Goal: Task Accomplishment & Management: Manage account settings

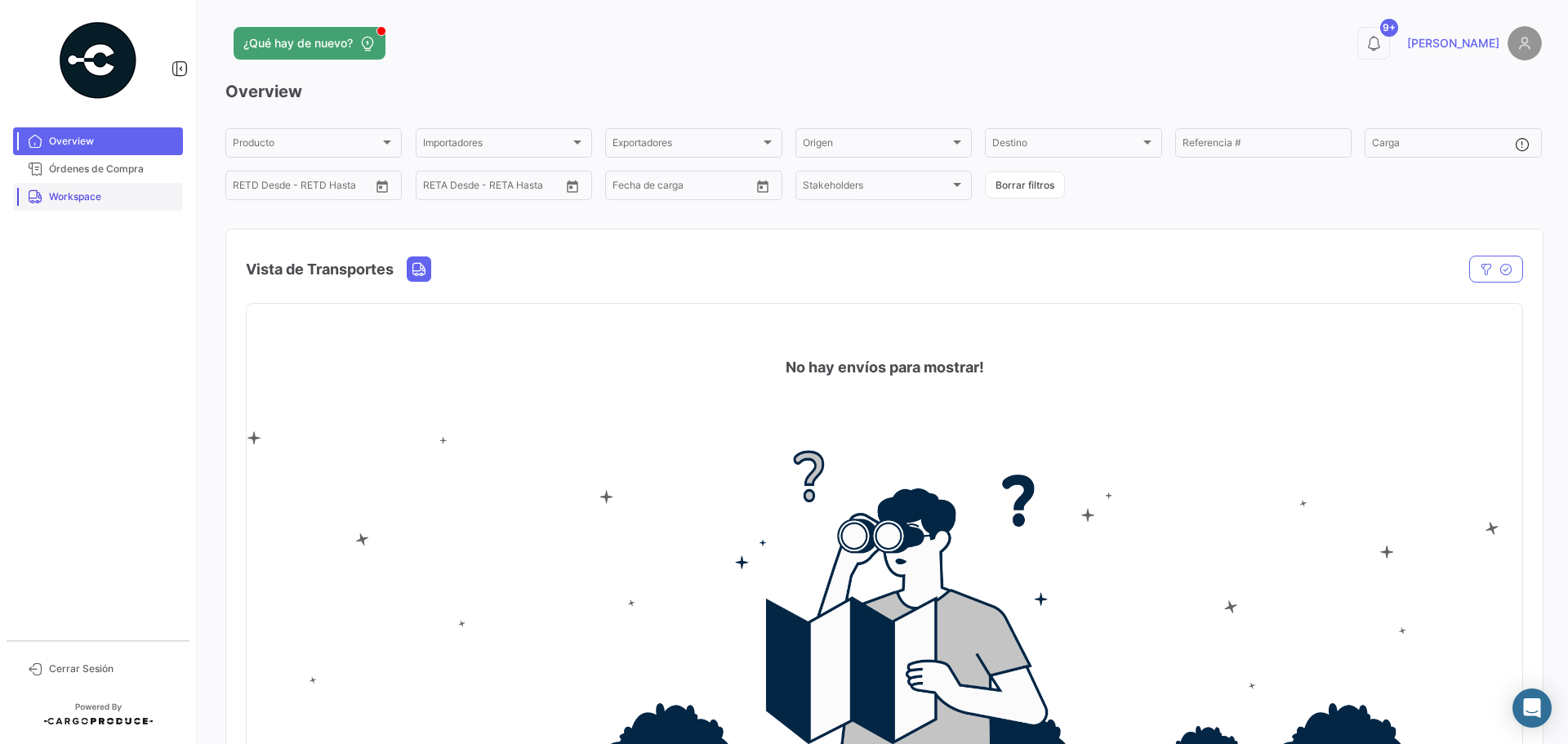
click at [101, 197] on span "Workspace" at bounding box center [113, 197] width 128 height 15
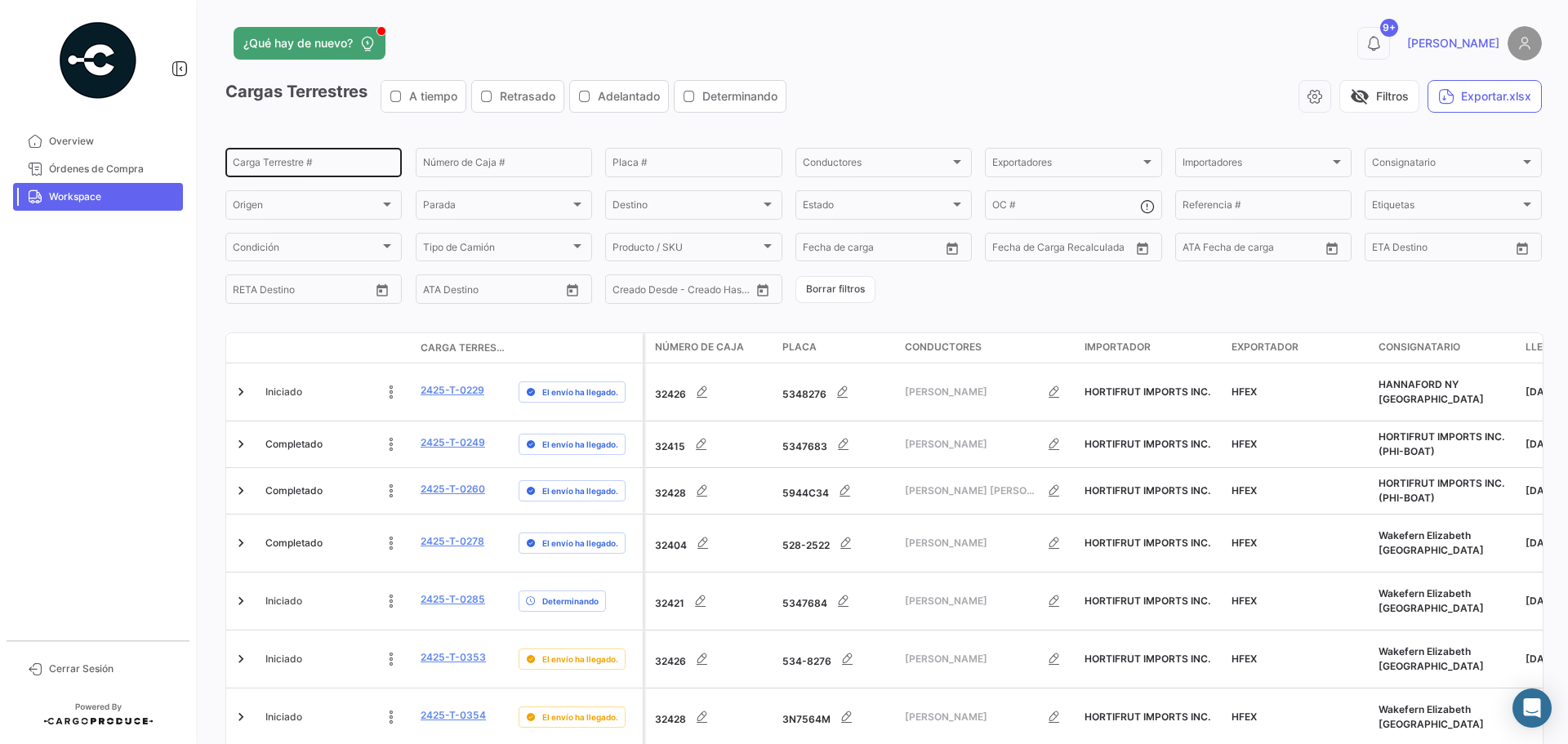
click at [278, 153] on div "Carga Terrestre #" at bounding box center [314, 161] width 161 height 32
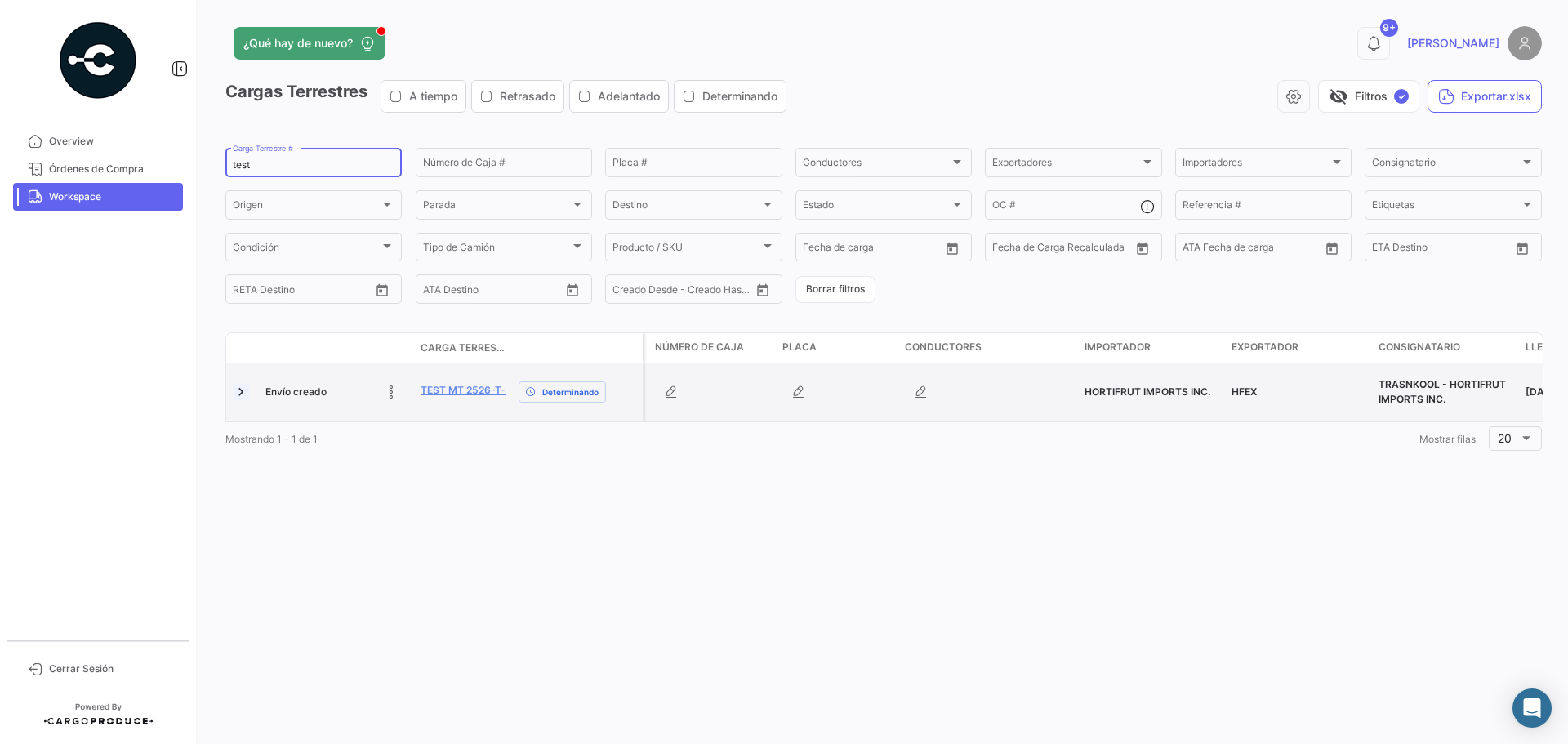
type input "test"
click at [244, 394] on link at bounding box center [241, 392] width 16 height 16
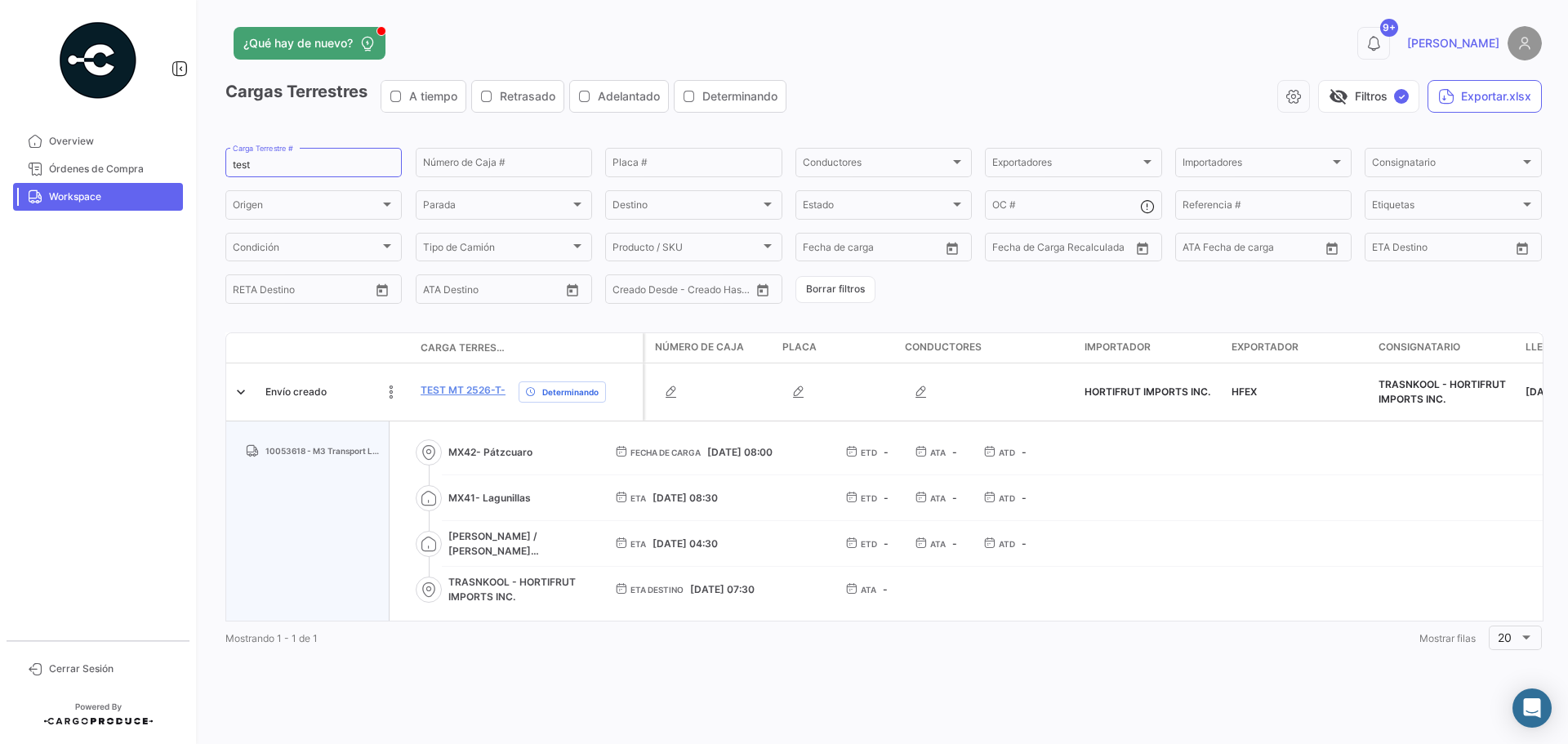
click at [713, 653] on div "Mostrando 1 - 1 de 1 1 Mostrar filas 20" at bounding box center [883, 638] width 1316 height 29
click at [95, 145] on span "Overview" at bounding box center [113, 141] width 128 height 15
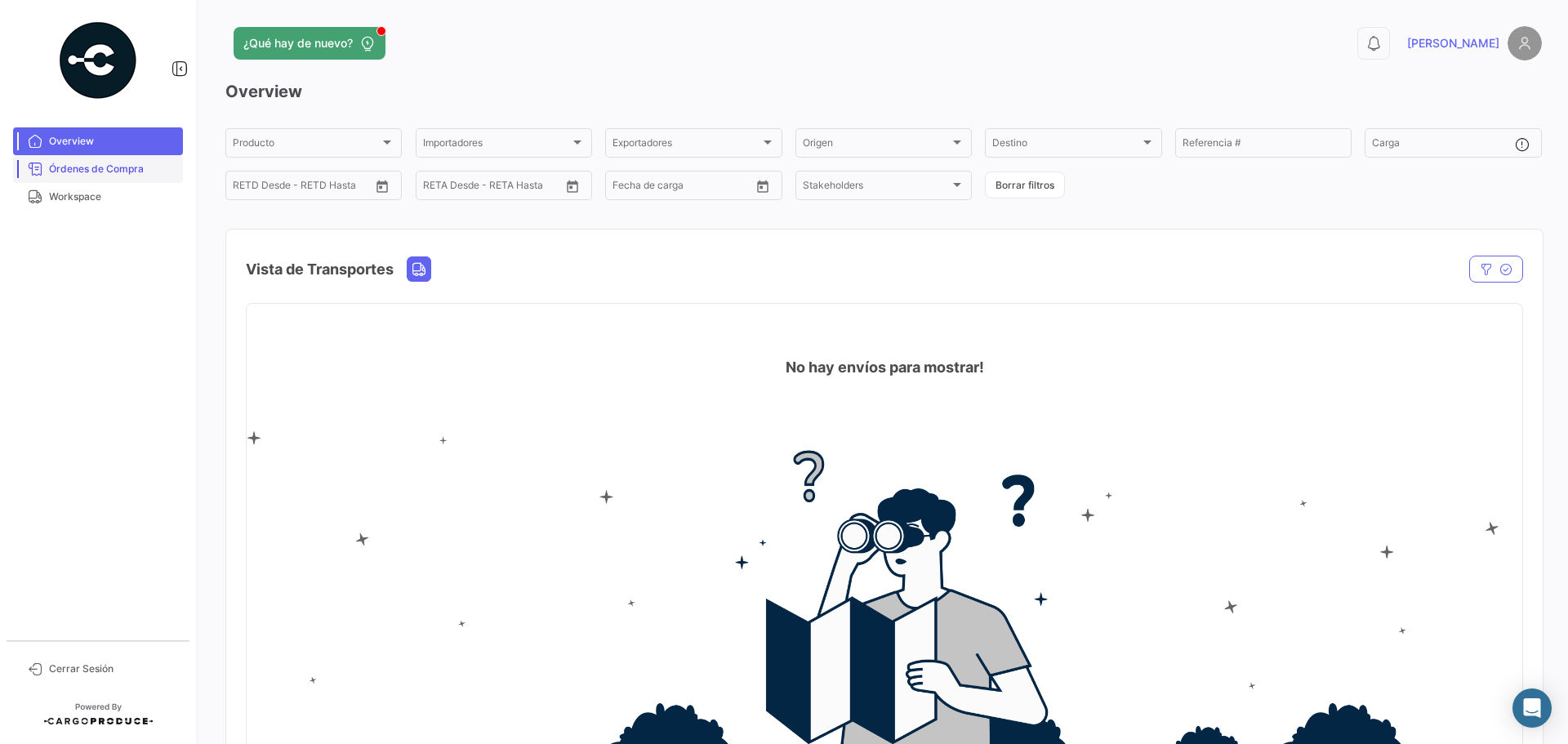
click at [116, 178] on link "Órdenes de Compra" at bounding box center [98, 168] width 170 height 27
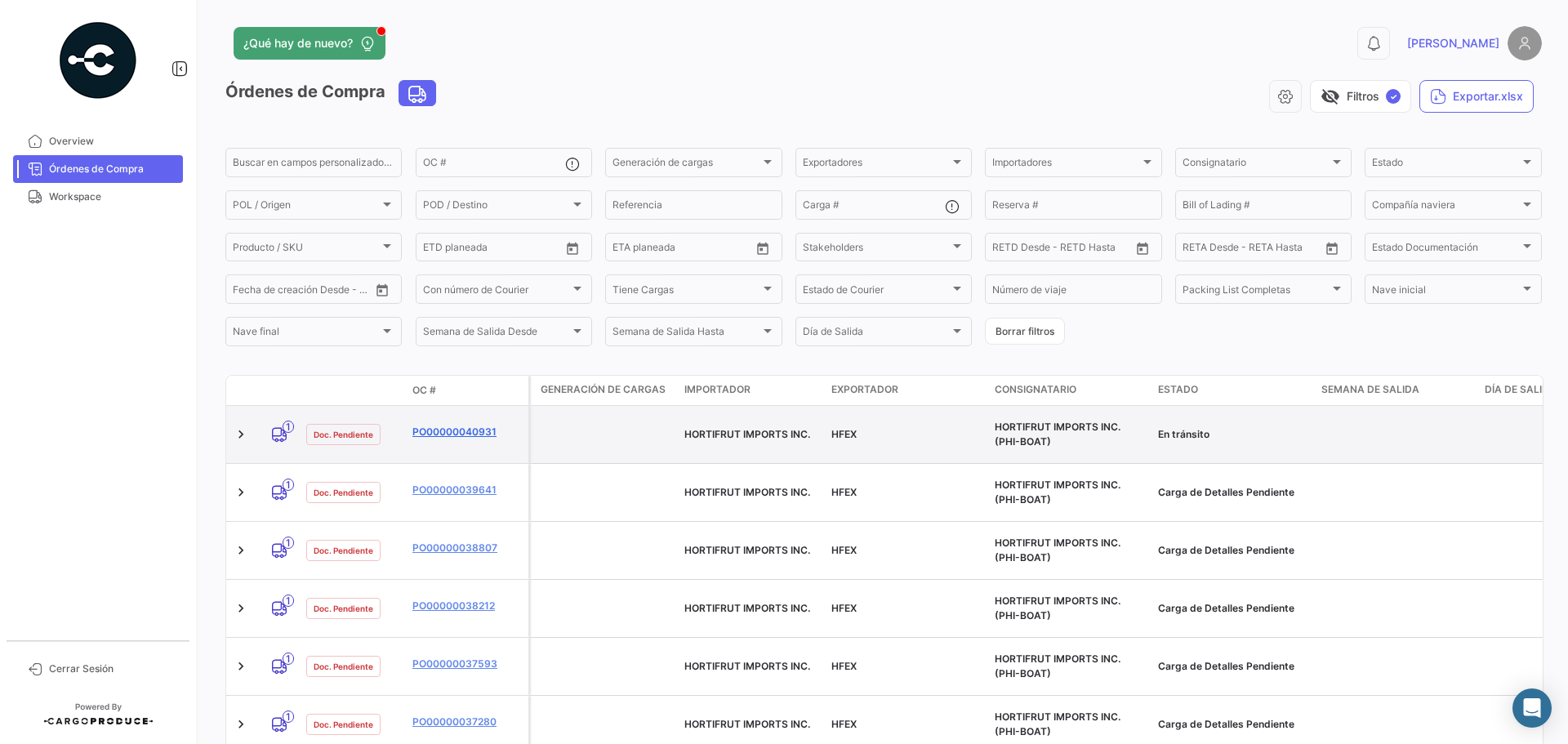
click at [486, 427] on link "PO00000040931" at bounding box center [466, 432] width 109 height 15
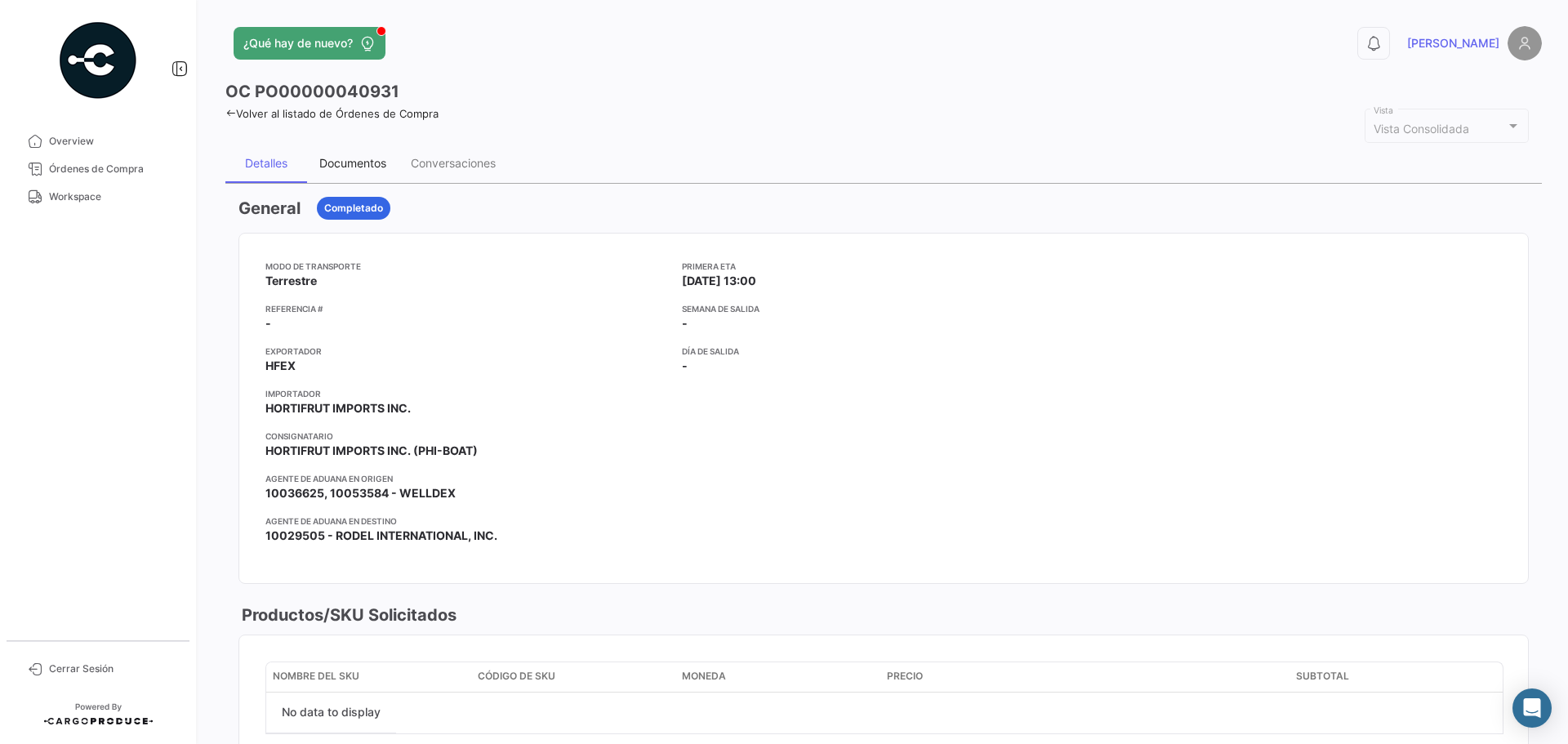
click at [355, 161] on div "Documentos" at bounding box center [353, 163] width 67 height 14
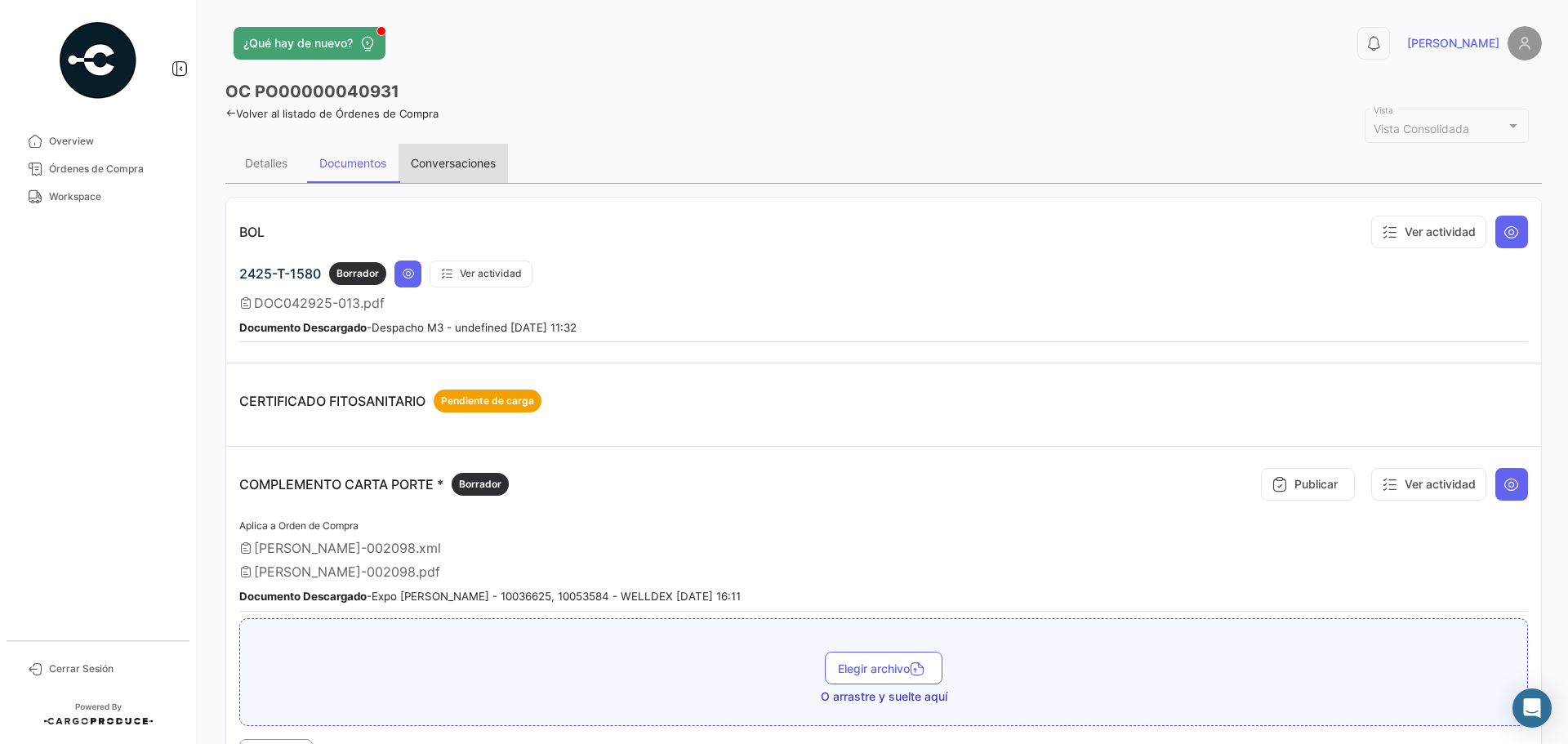
click at [440, 166] on div "Conversaciones" at bounding box center [453, 163] width 85 height 14
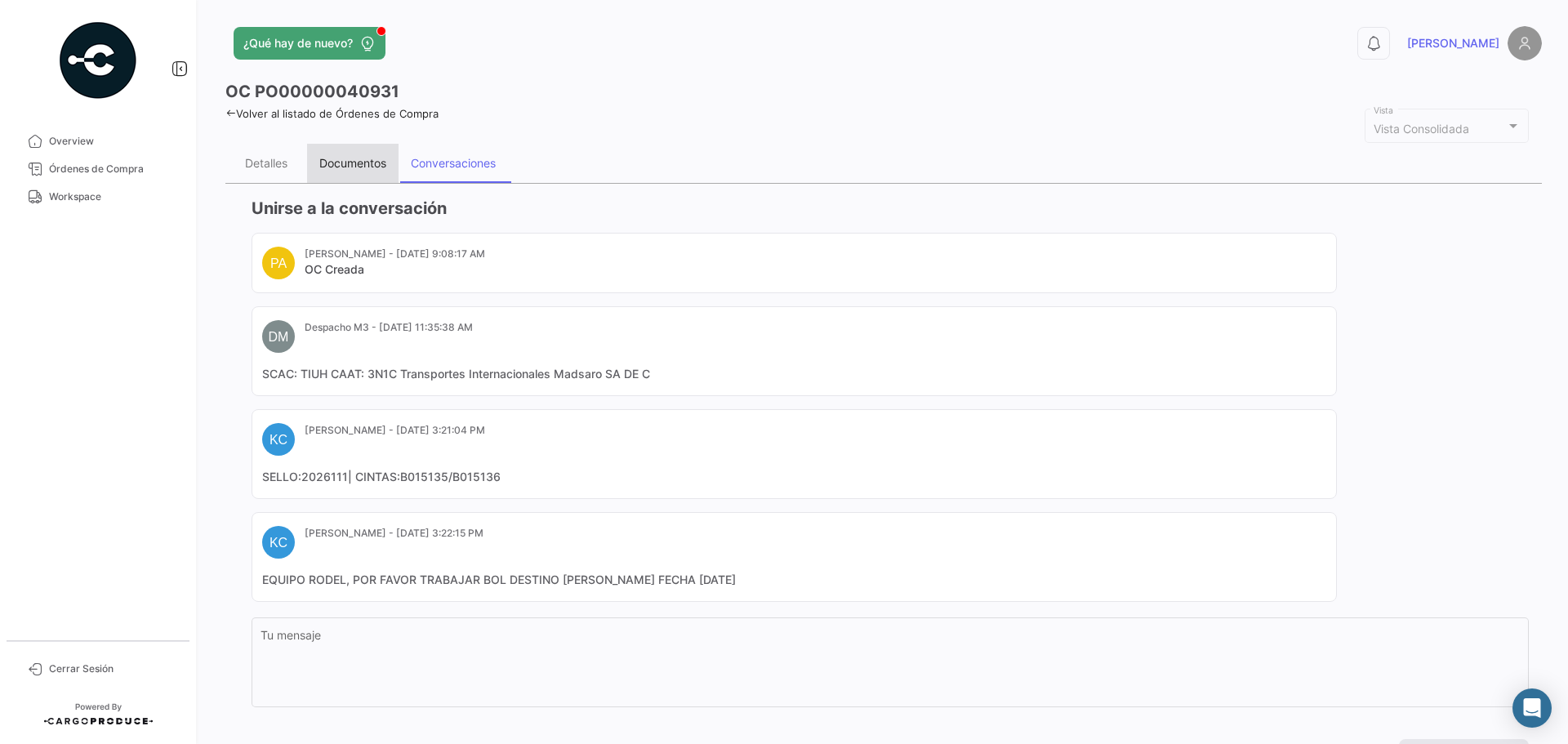
click at [340, 167] on div "Documentos" at bounding box center [353, 163] width 67 height 14
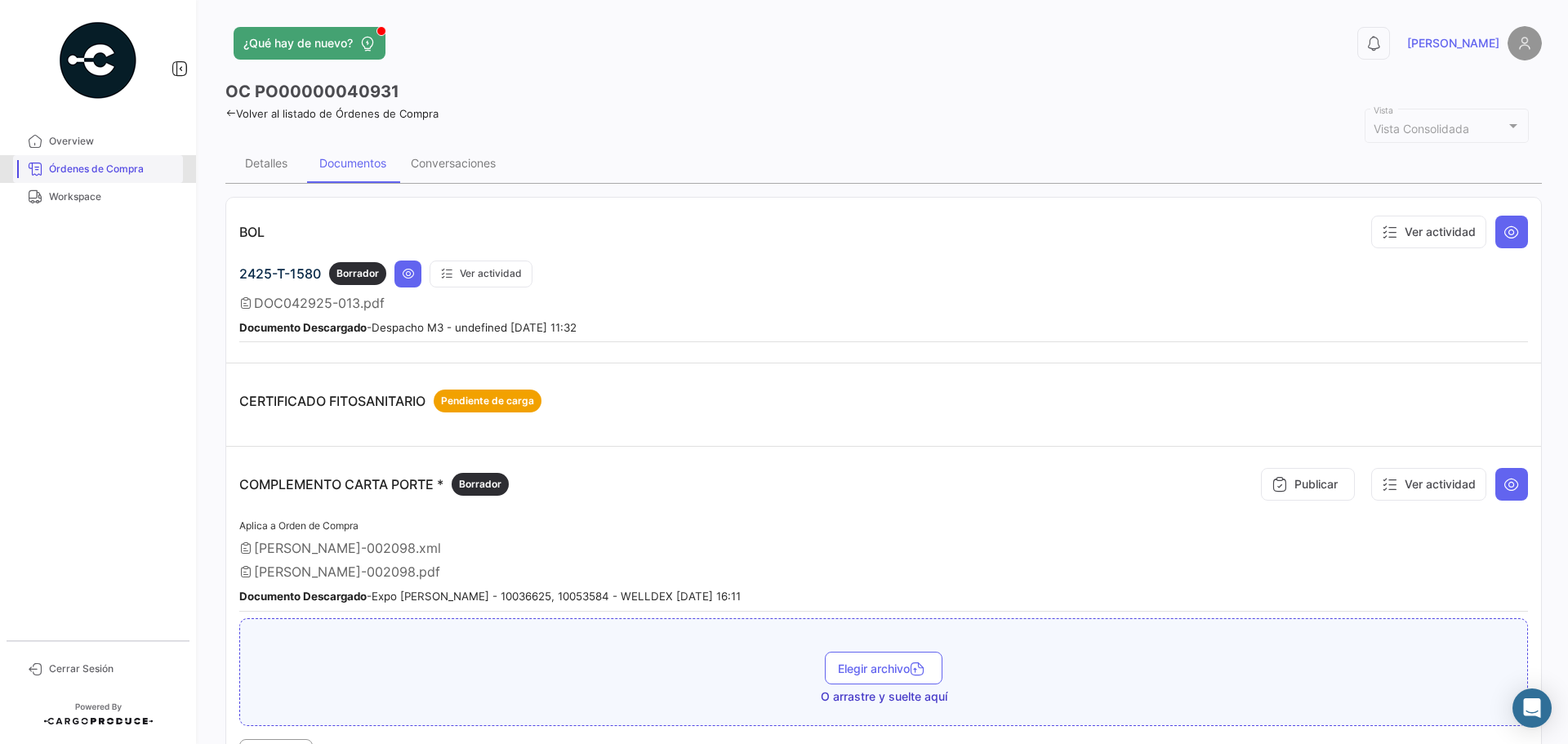
click at [126, 170] on span "Órdenes de Compra" at bounding box center [113, 168] width 128 height 15
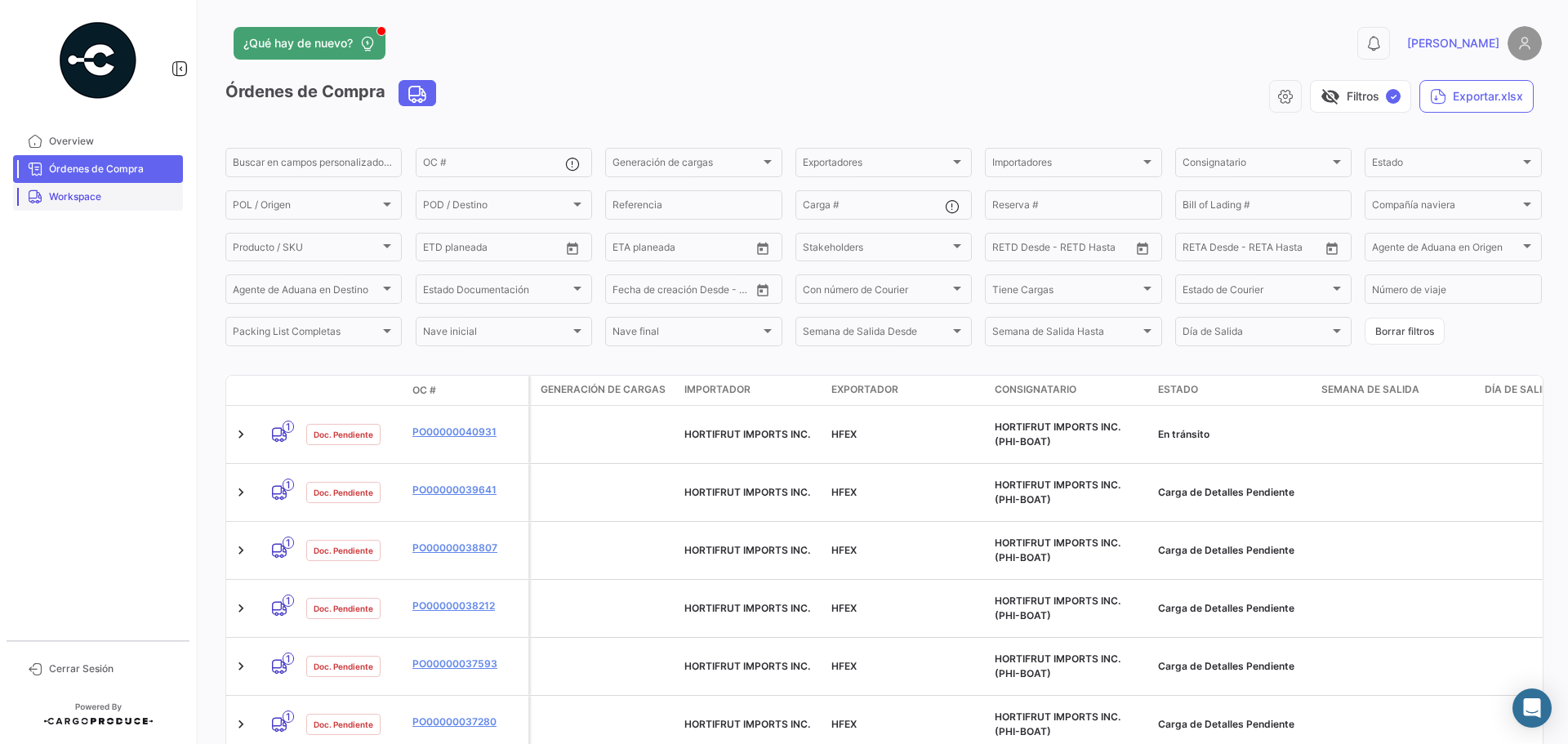
click at [74, 207] on link "Workspace" at bounding box center [98, 196] width 170 height 27
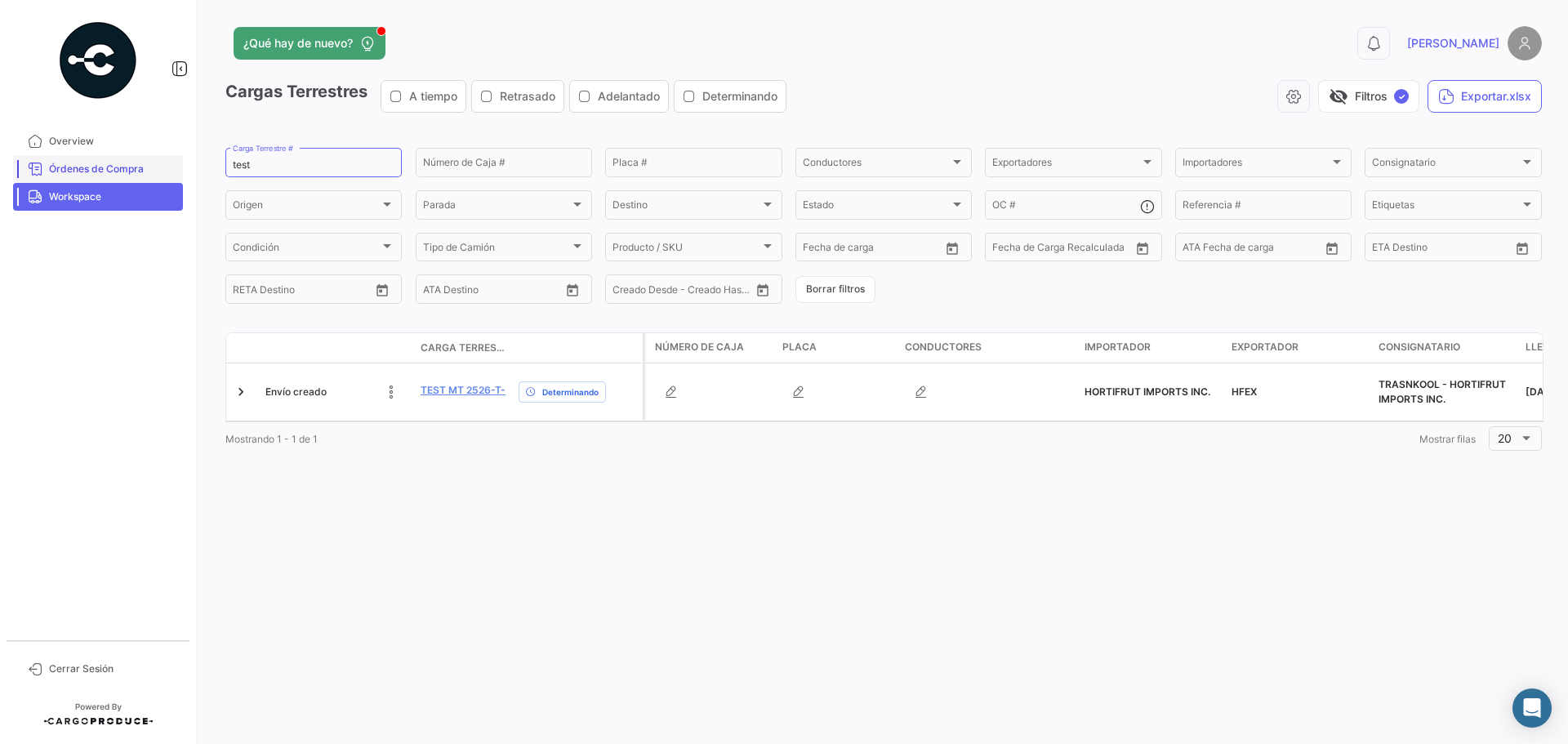
click at [82, 176] on link "Órdenes de Compra" at bounding box center [98, 168] width 170 height 27
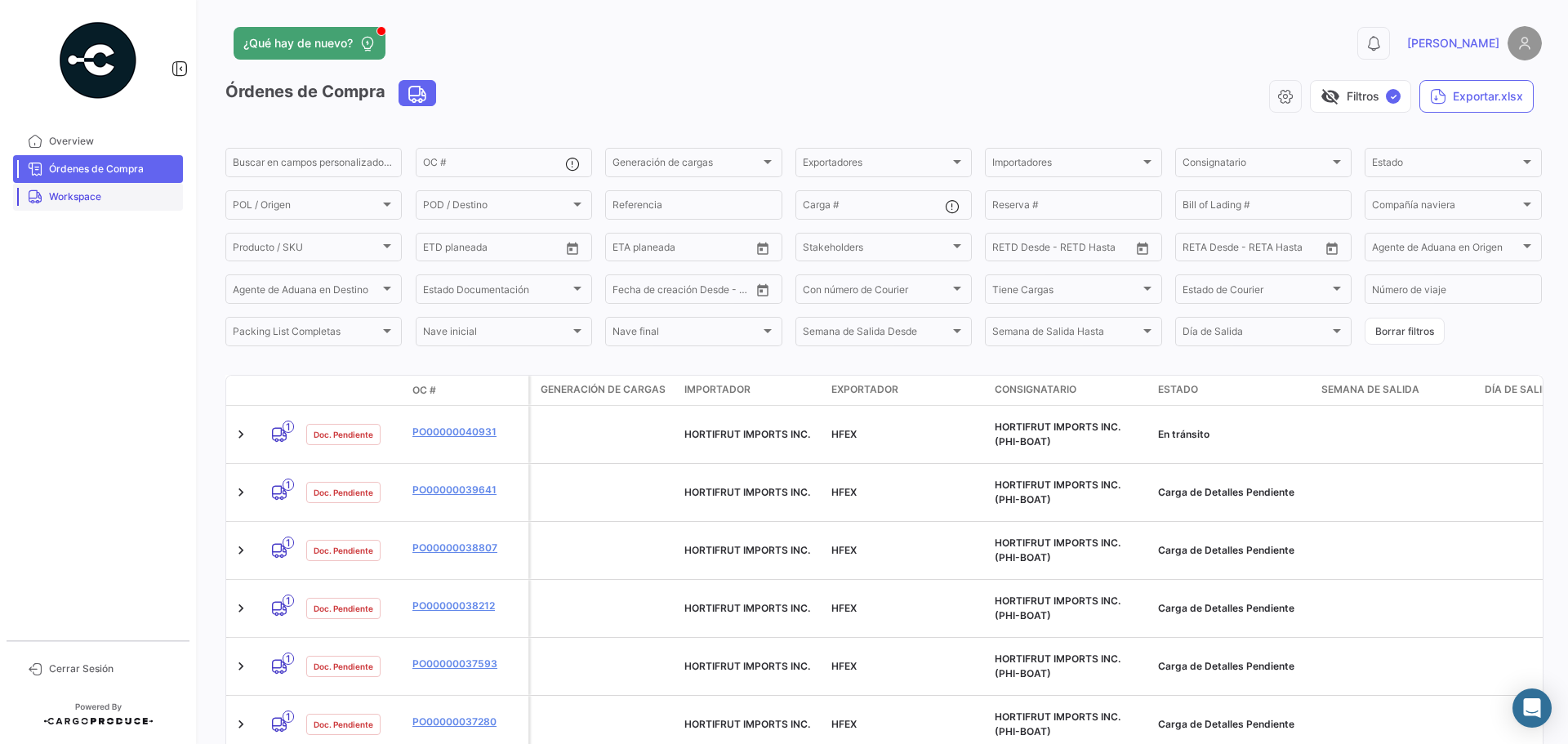
click at [105, 201] on span "Workspace" at bounding box center [113, 197] width 128 height 15
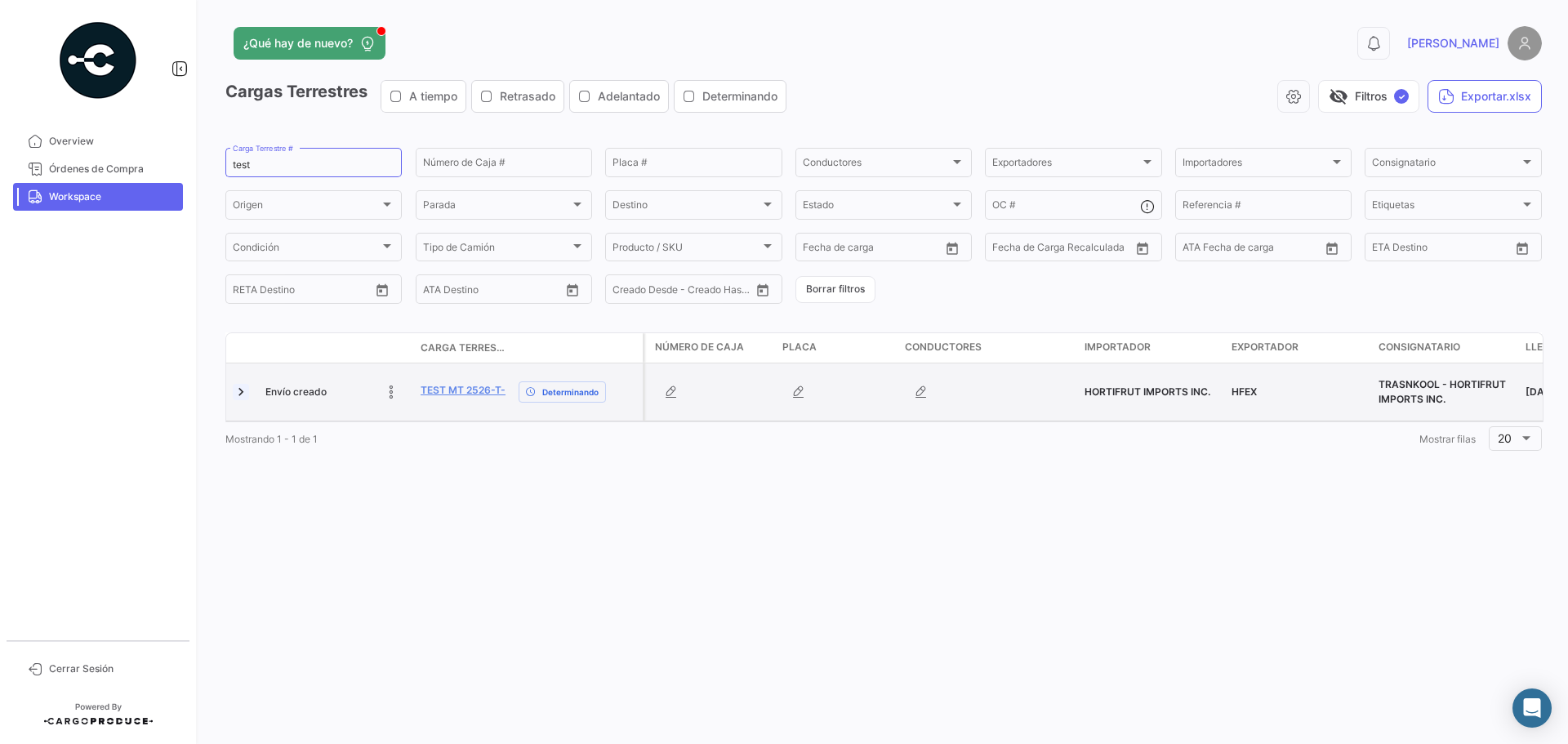
click at [236, 395] on link at bounding box center [241, 392] width 16 height 16
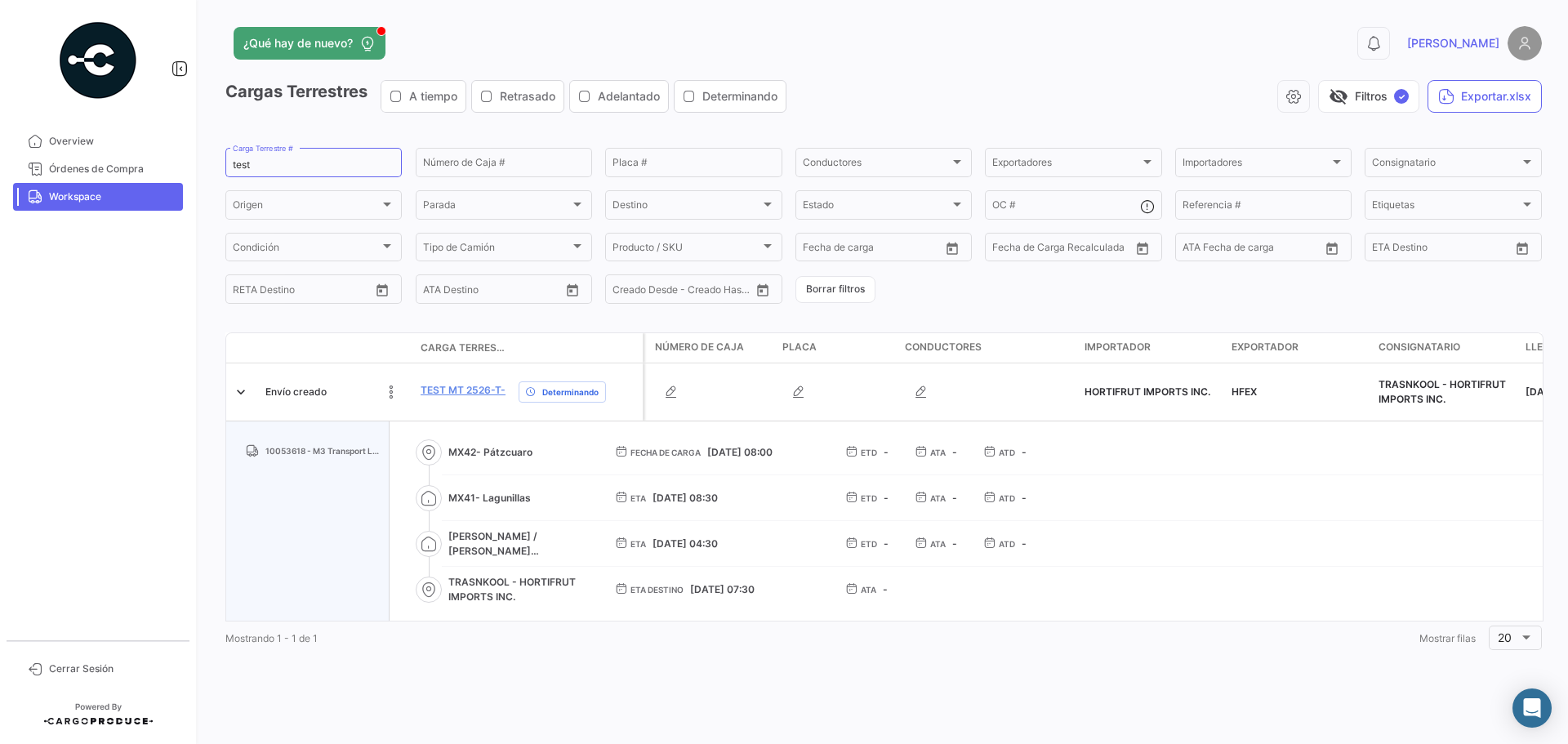
drag, startPoint x: 452, startPoint y: 499, endPoint x: 531, endPoint y: 499, distance: 79.0
click at [531, 499] on span "MX41- Lagunillas" at bounding box center [519, 498] width 140 height 15
drag, startPoint x: 454, startPoint y: 542, endPoint x: 560, endPoint y: 549, distance: 106.2
click at [560, 549] on span "[PERSON_NAME] / [PERSON_NAME] [PERSON_NAME]" at bounding box center [519, 544] width 140 height 29
drag, startPoint x: 452, startPoint y: 583, endPoint x: 518, endPoint y: 595, distance: 67.1
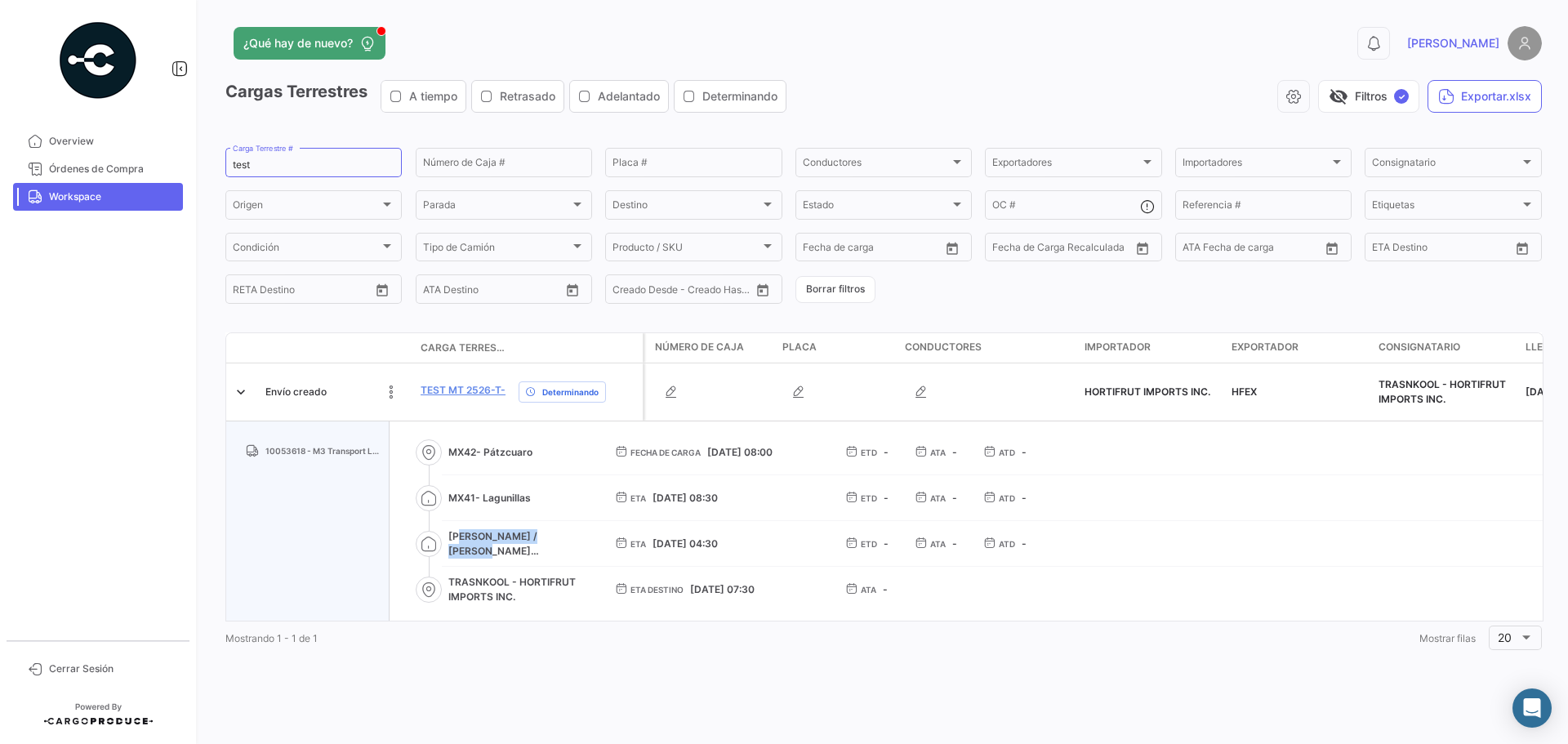
click at [518, 595] on span "TRASNKOOL - HORTIFRUT IMPORTS INC." at bounding box center [519, 590] width 140 height 29
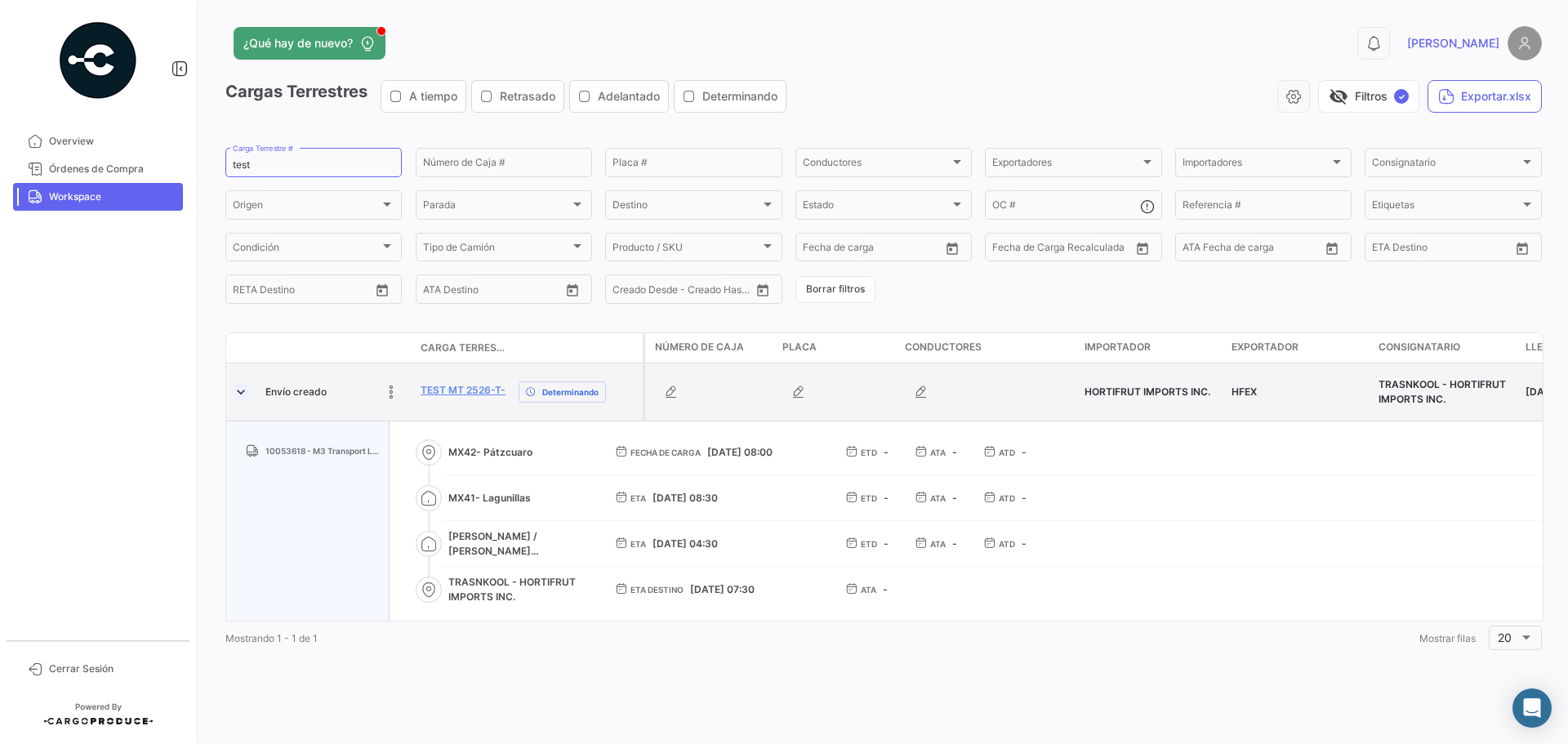
click at [243, 397] on link at bounding box center [241, 392] width 16 height 16
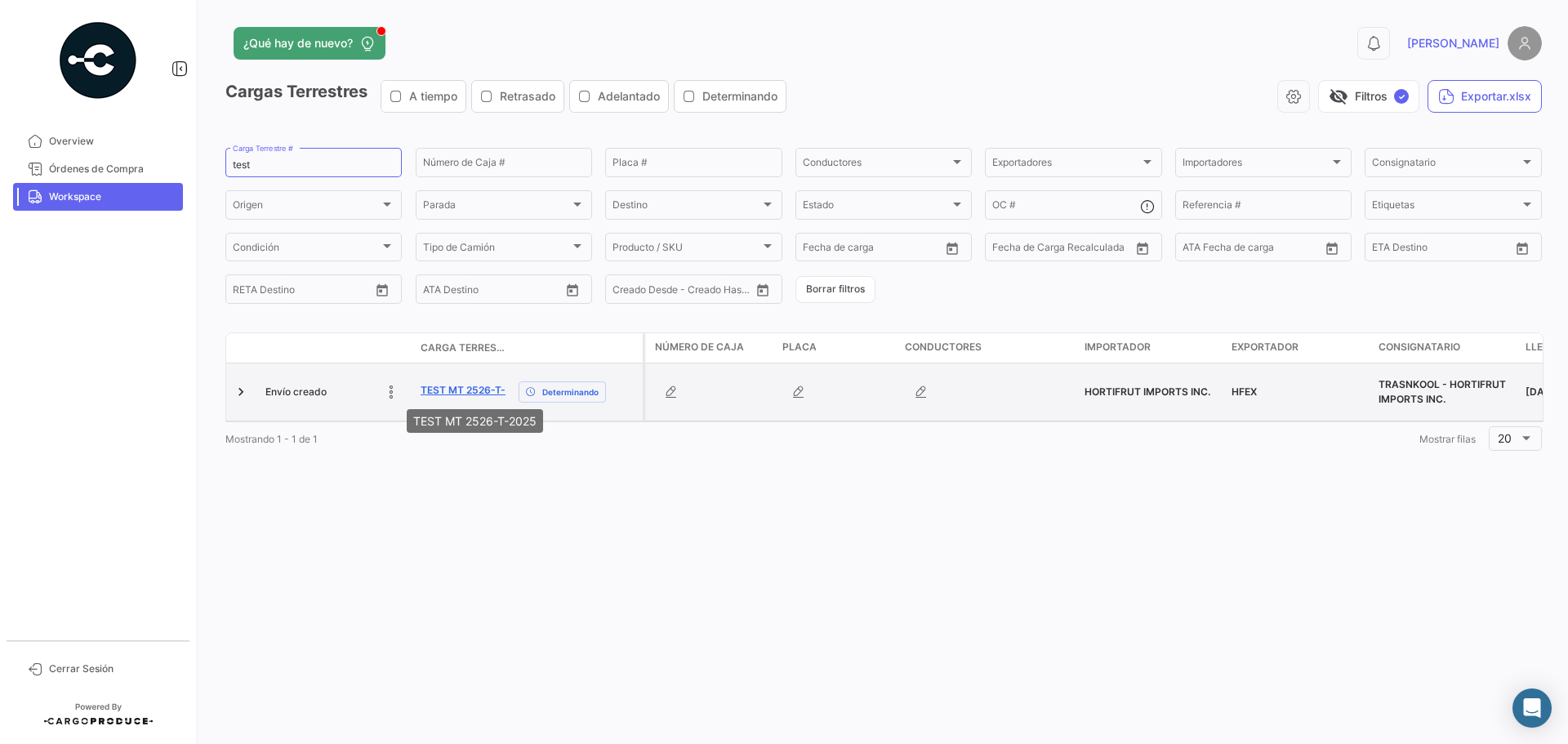
click at [442, 390] on link "TEST MT 2526-T-2025" at bounding box center [475, 390] width 109 height 15
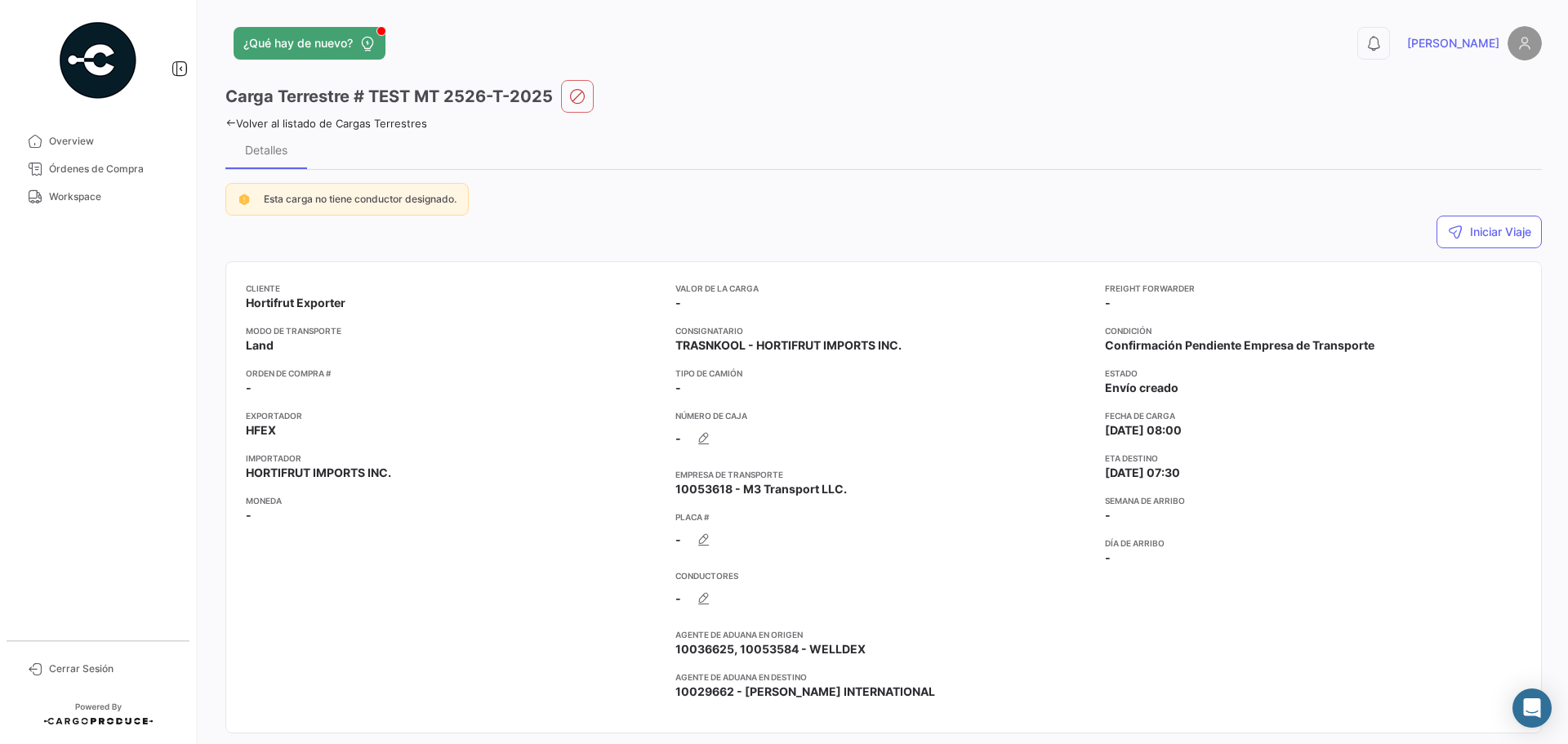
click at [422, 126] on link "Volver al listado de Cargas Terrestres" at bounding box center [326, 123] width 202 height 13
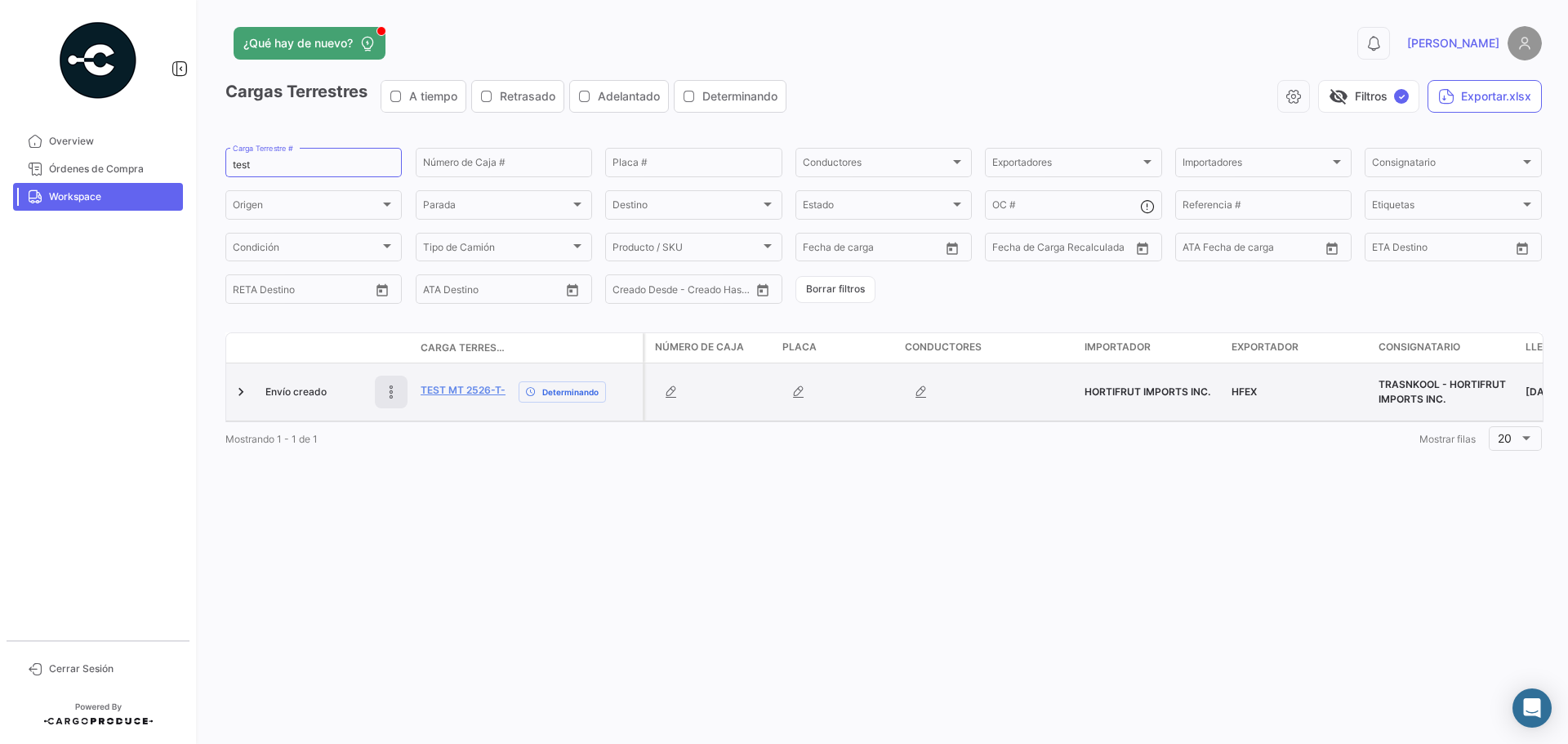
click at [394, 395] on icon at bounding box center [391, 392] width 16 height 16
click at [386, 392] on icon at bounding box center [391, 392] width 23 height 23
click at [480, 392] on link "TEST MT 2526-T-2025" at bounding box center [475, 390] width 109 height 15
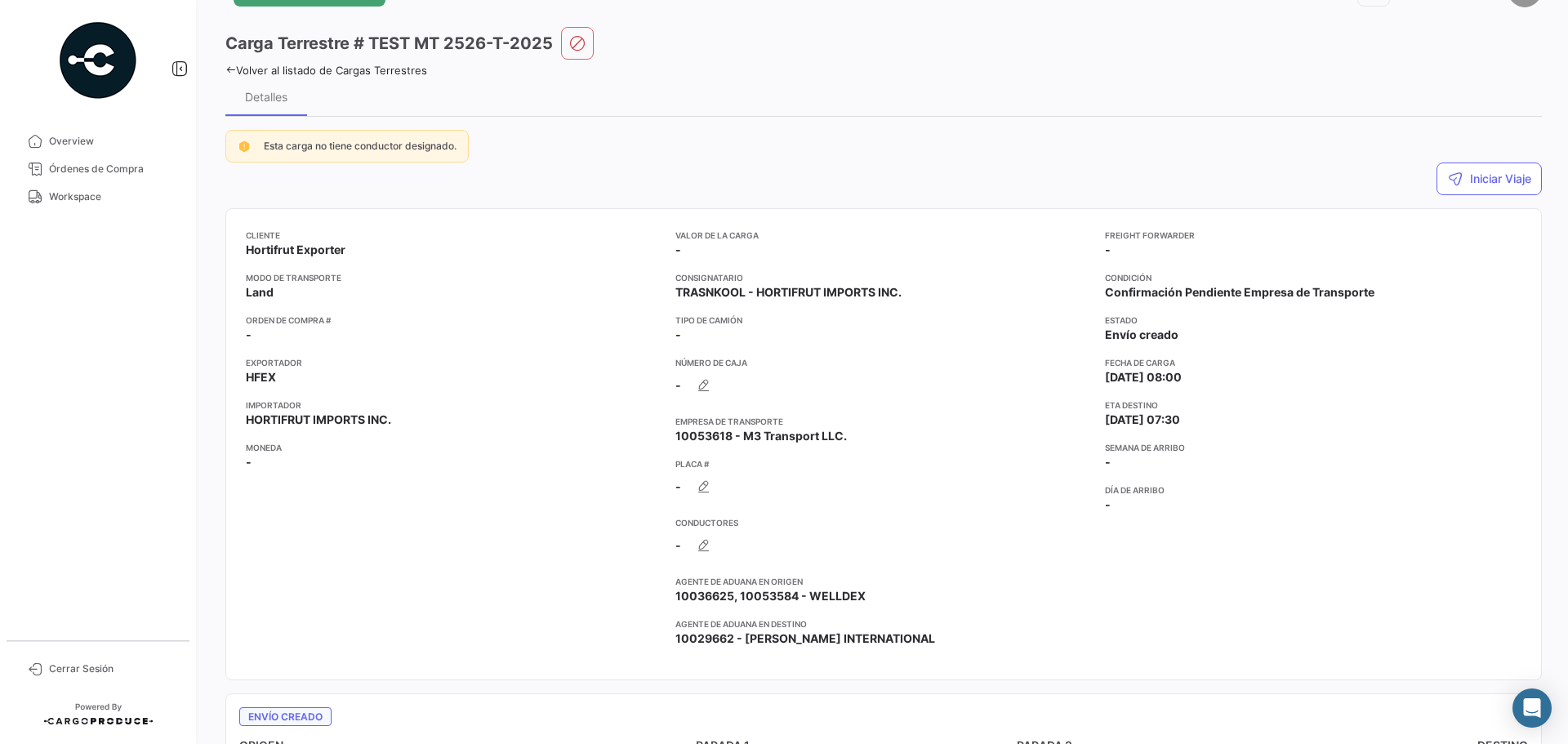
scroll to position [82, 0]
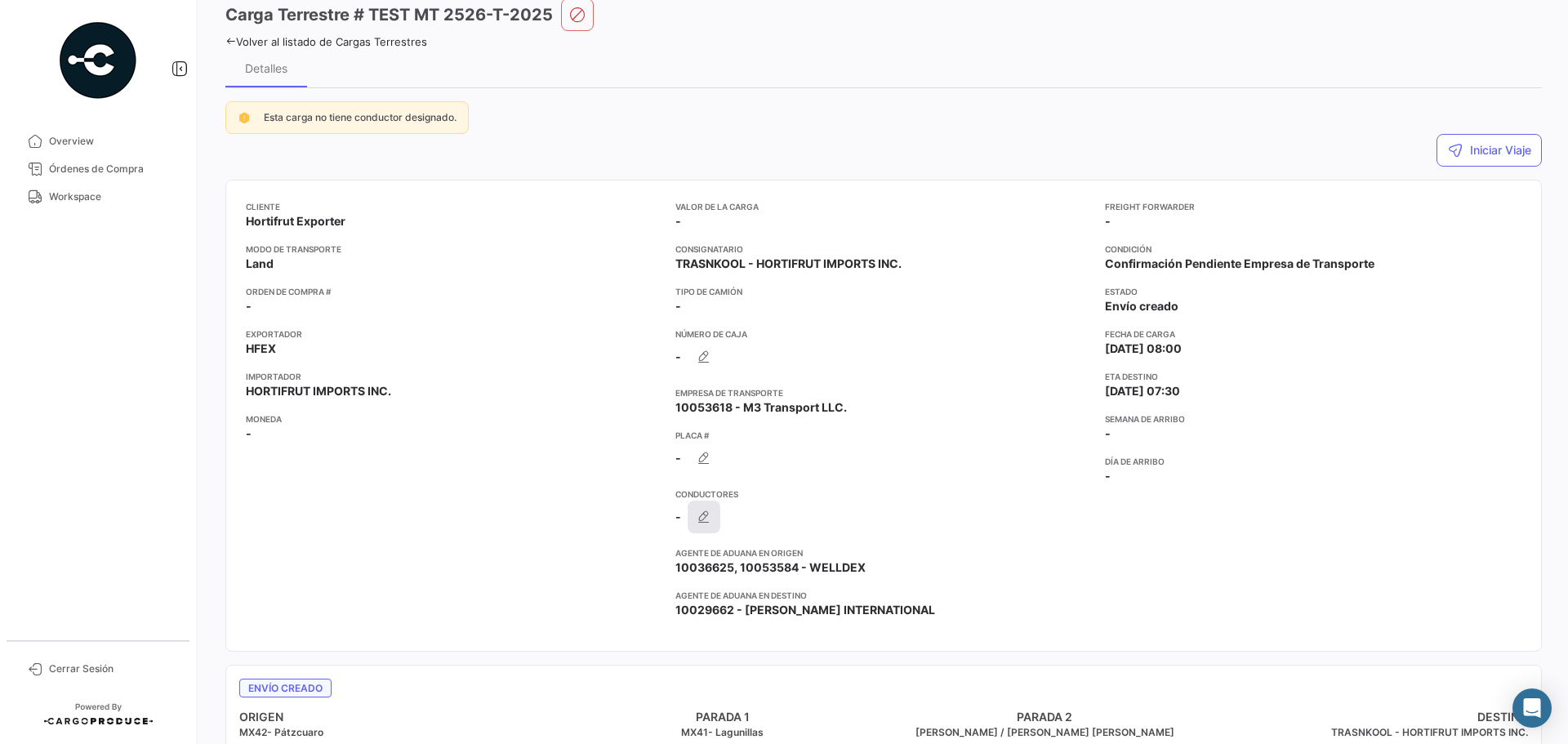
click at [702, 521] on icon "button" at bounding box center [704, 517] width 16 height 16
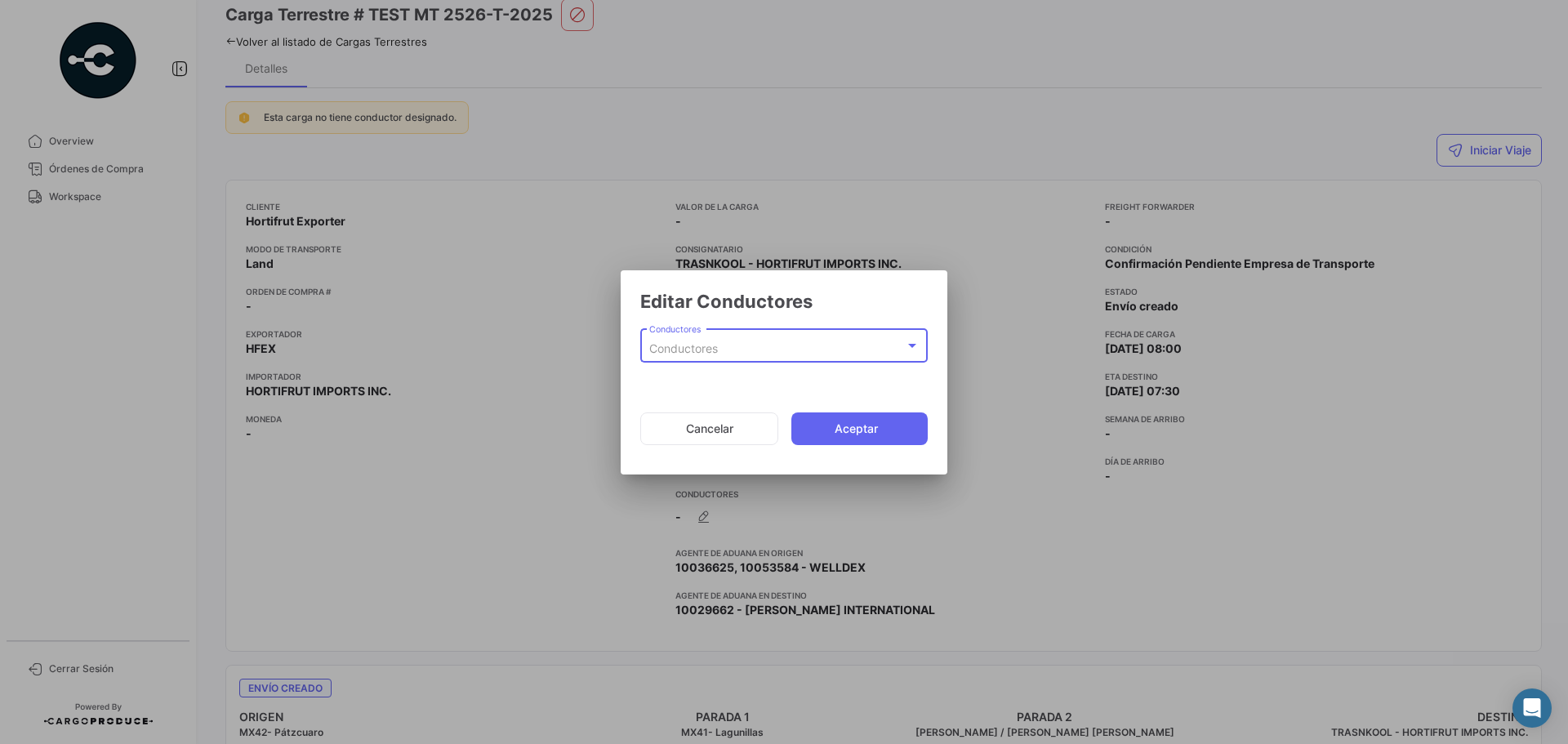
click at [918, 345] on div at bounding box center [912, 345] width 15 height 13
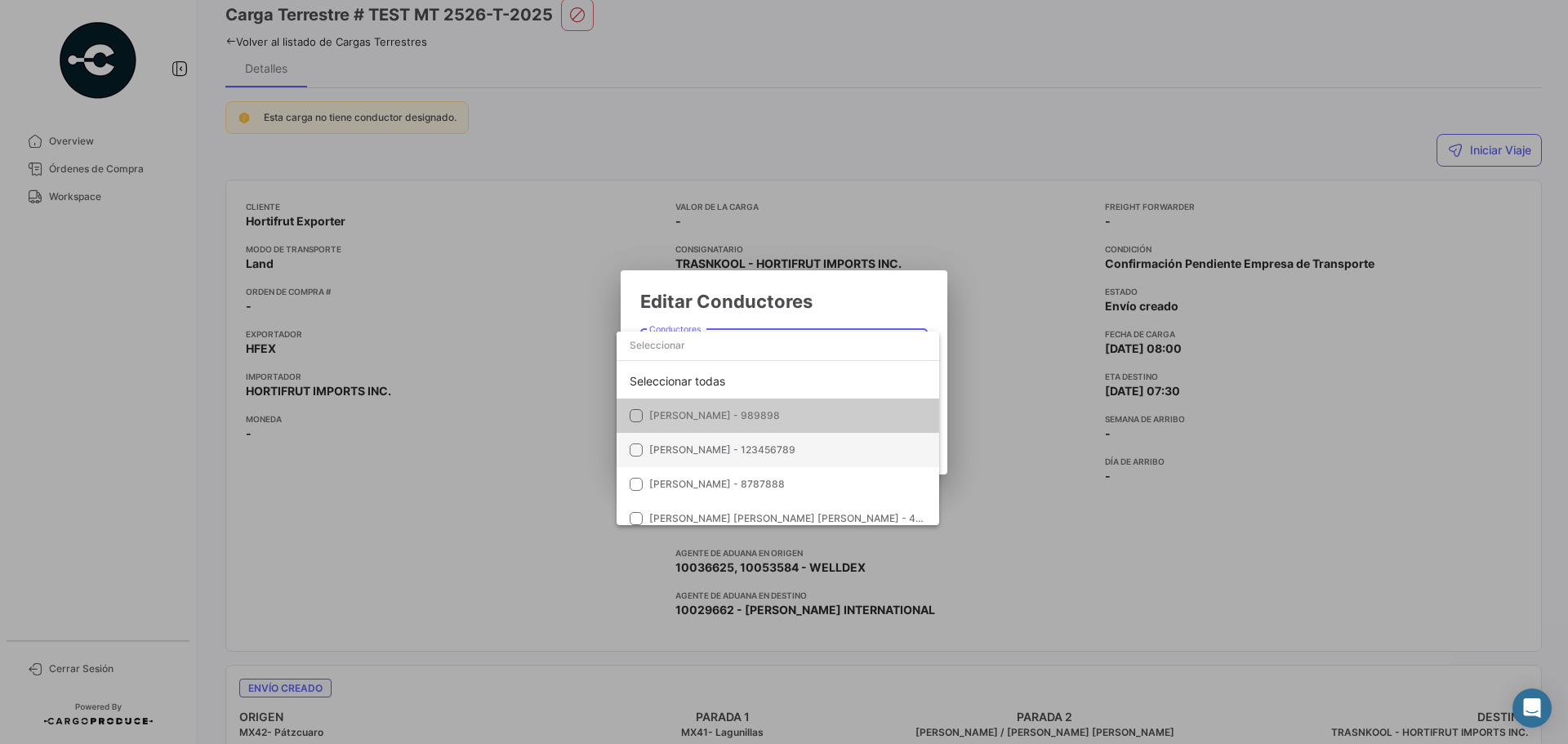
scroll to position [0, 0]
click at [893, 308] on div at bounding box center [784, 372] width 1568 height 744
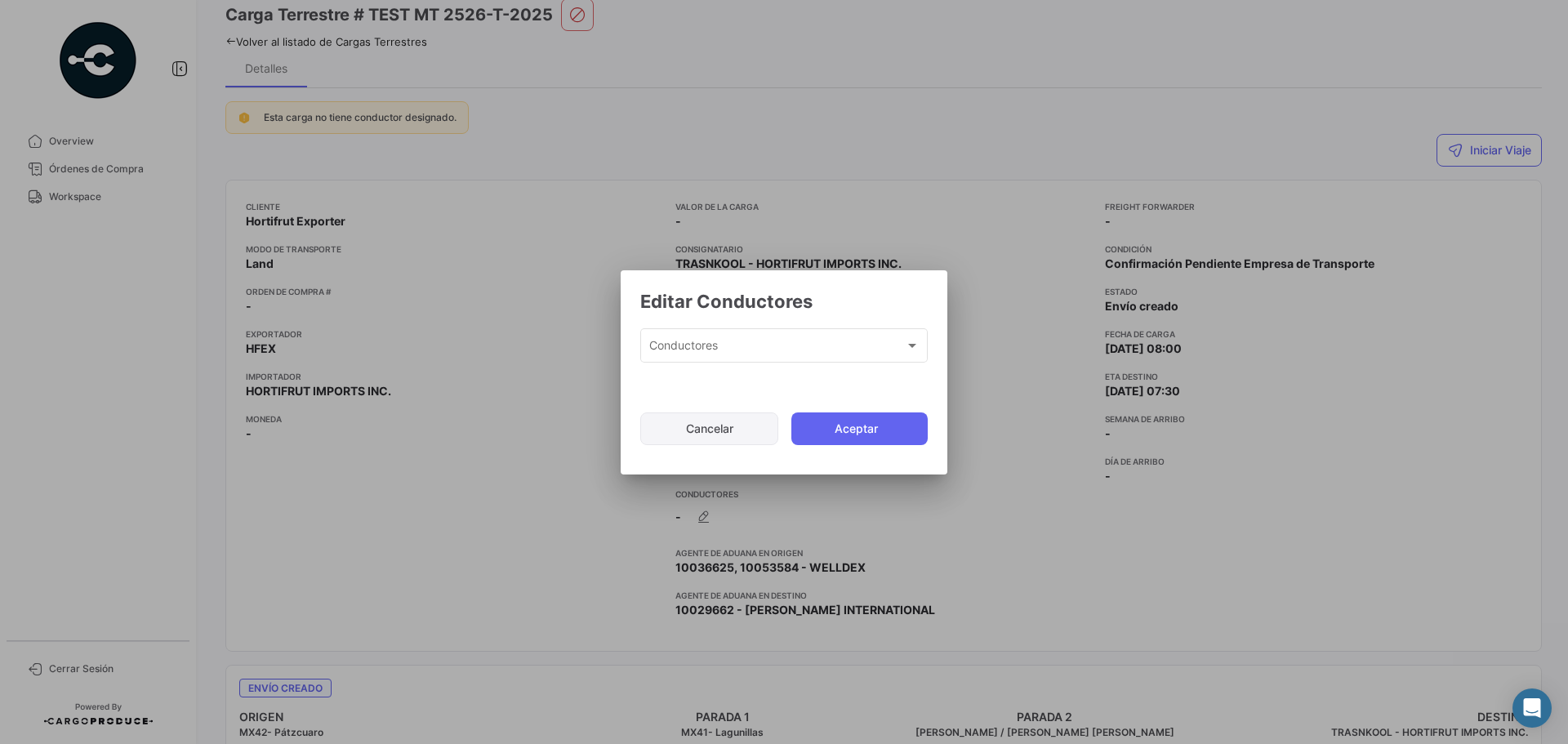
click at [688, 441] on button "Cancelar" at bounding box center [709, 428] width 138 height 33
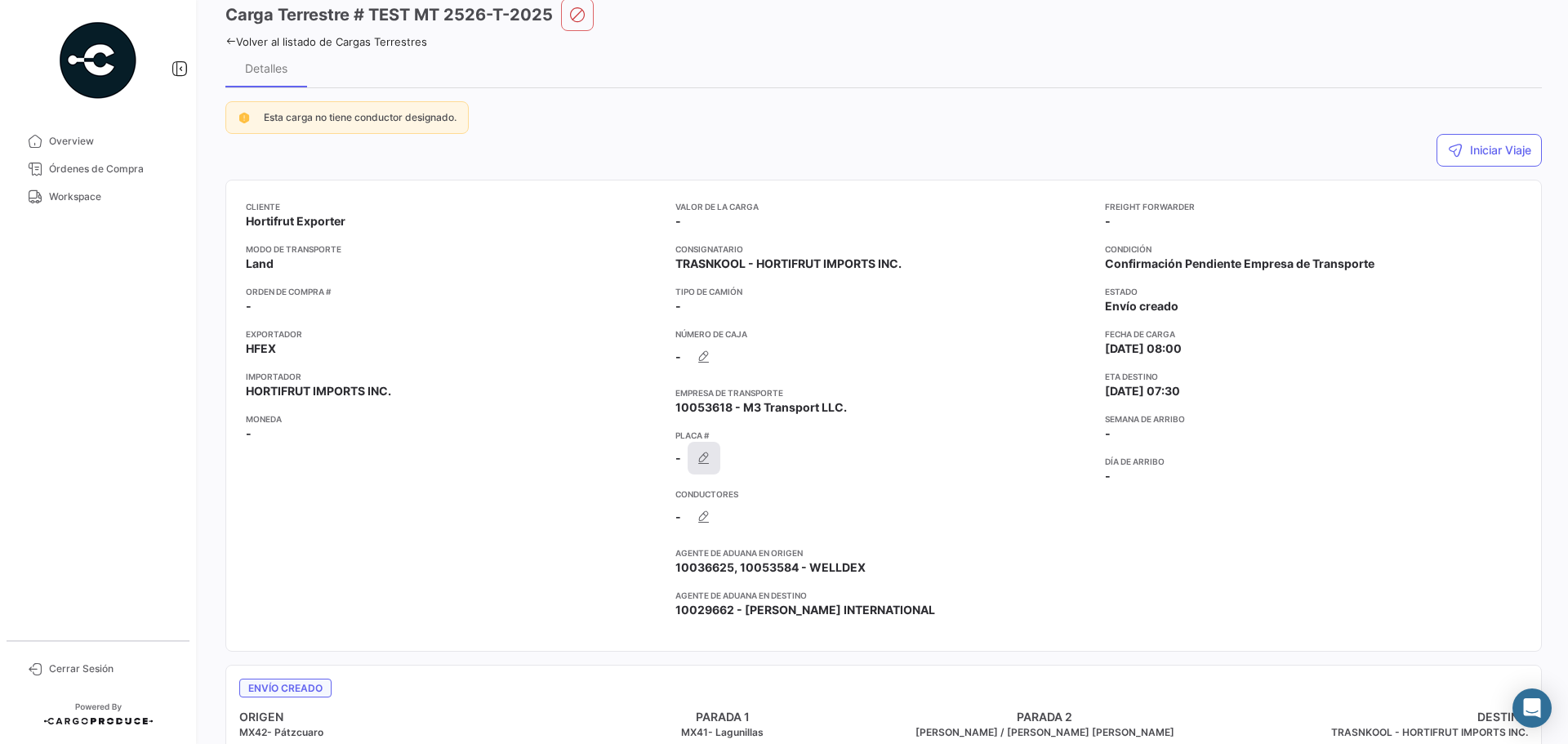
click at [708, 452] on icon "button" at bounding box center [704, 458] width 16 height 16
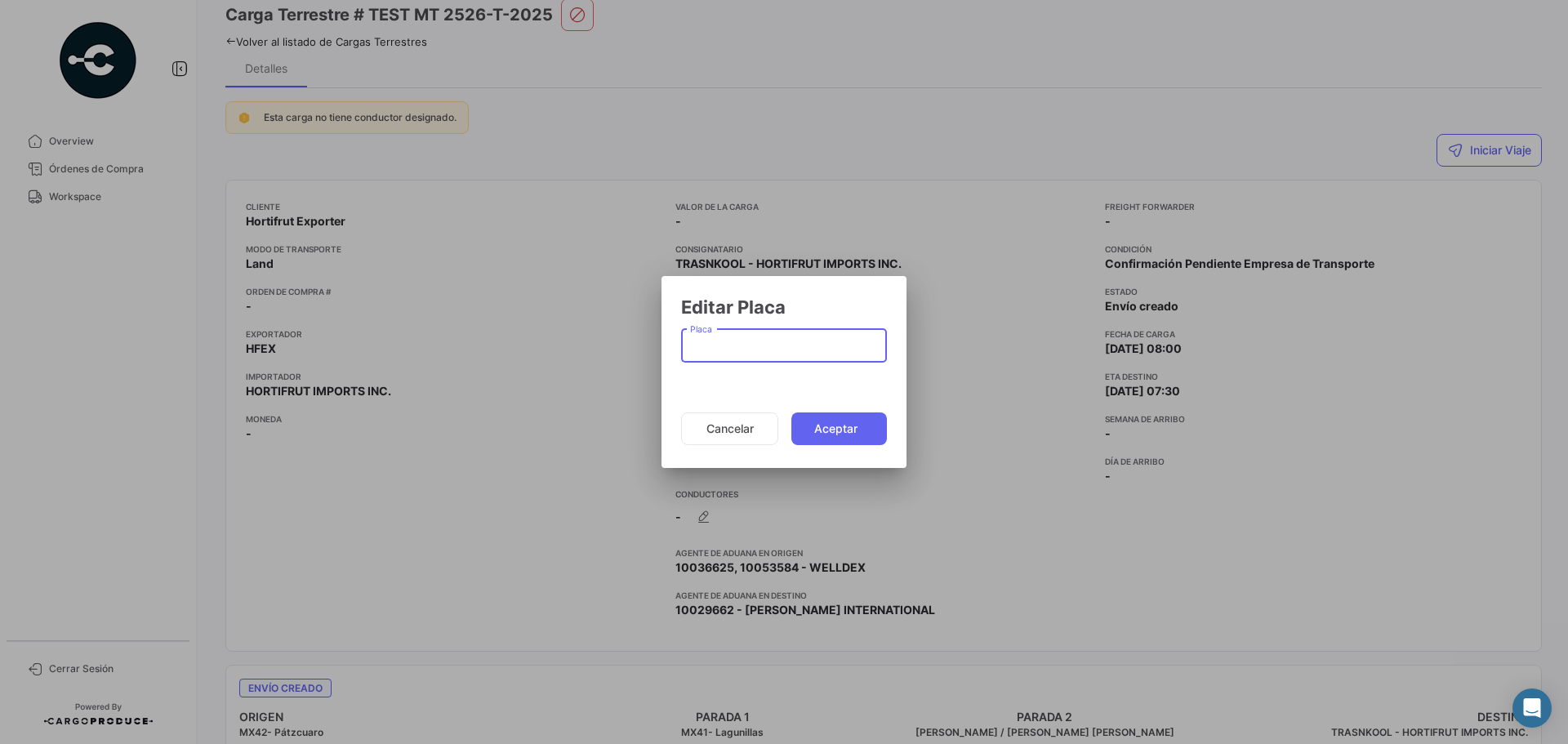
click at [745, 350] on input "Placa" at bounding box center [784, 349] width 189 height 14
type input "5656788"
click at [838, 419] on button "Aceptar" at bounding box center [839, 428] width 96 height 33
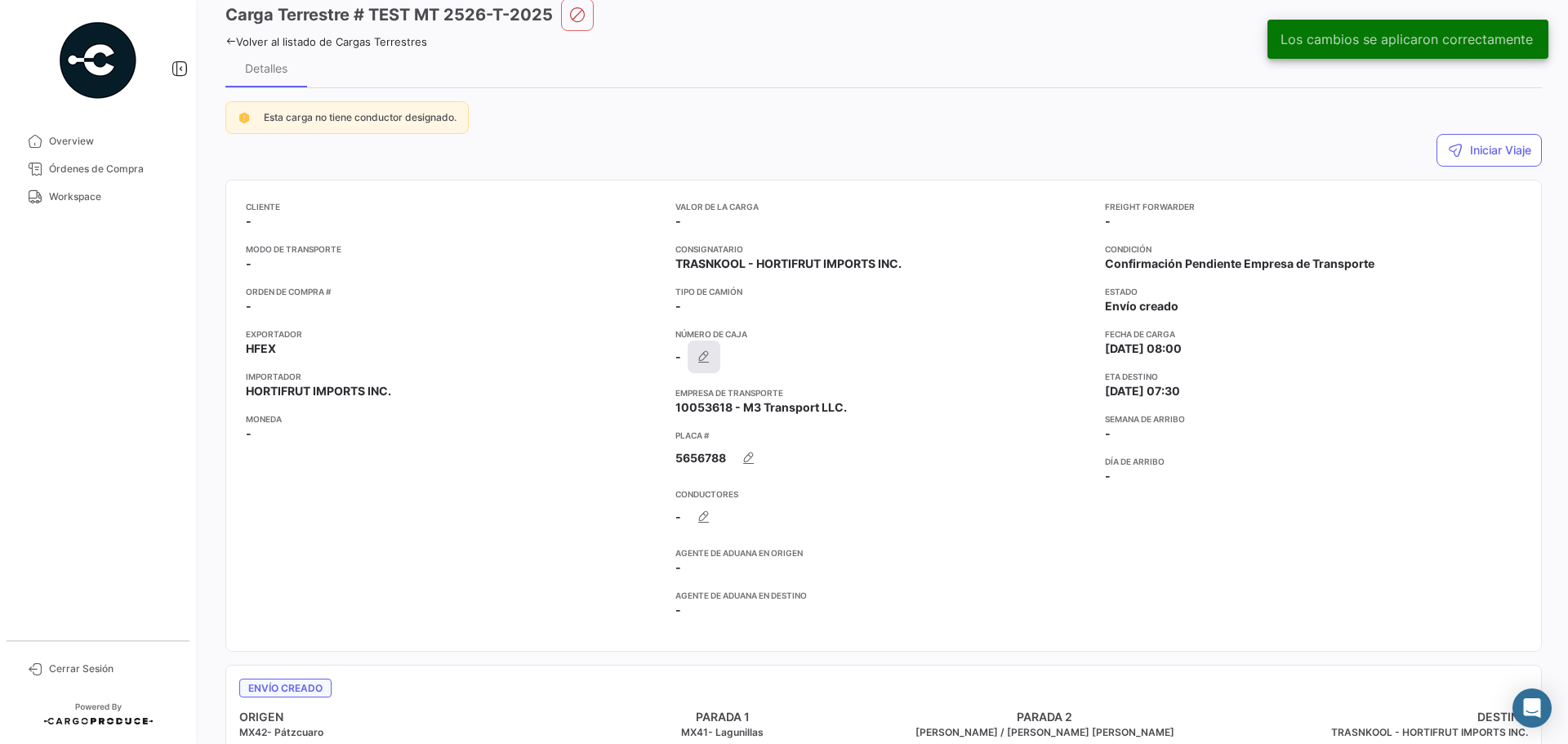
click at [709, 361] on icon "button" at bounding box center [704, 356] width 16 height 16
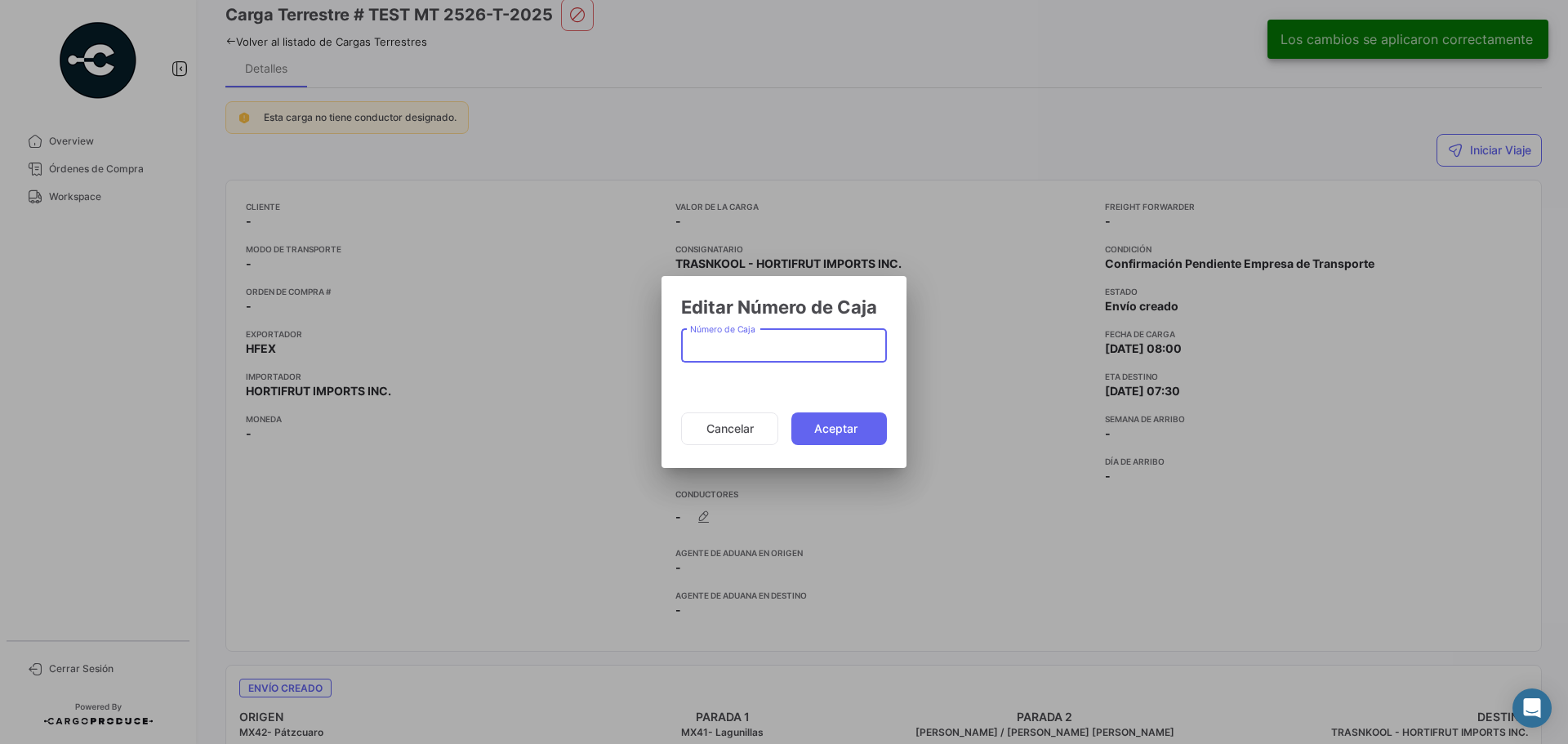
click at [742, 349] on input "Número de Caja" at bounding box center [784, 349] width 189 height 14
type input "566778"
click at [821, 430] on button "Aceptar" at bounding box center [839, 428] width 96 height 33
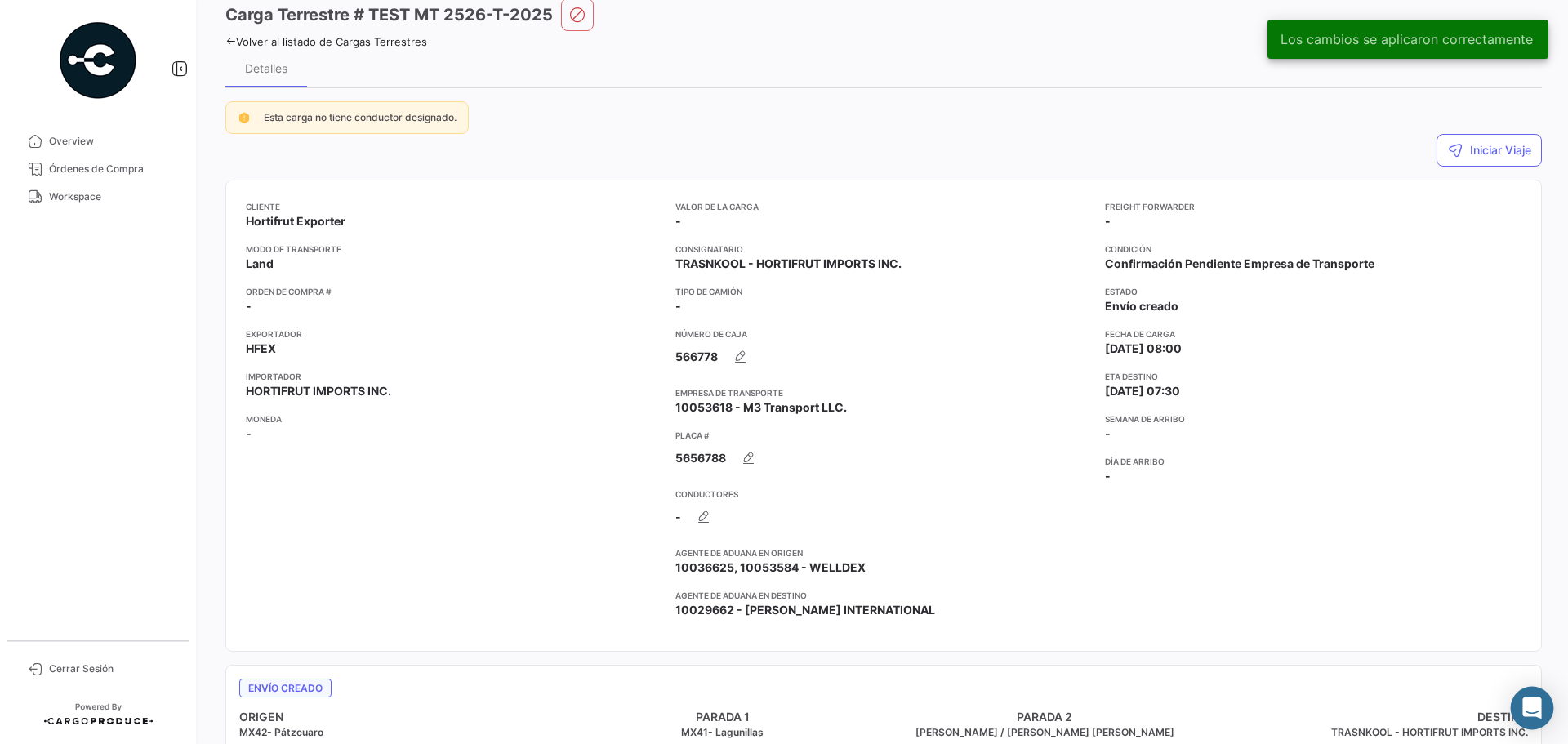
click at [1531, 716] on icon "Abrir Intercom Messenger" at bounding box center [1533, 709] width 21 height 21
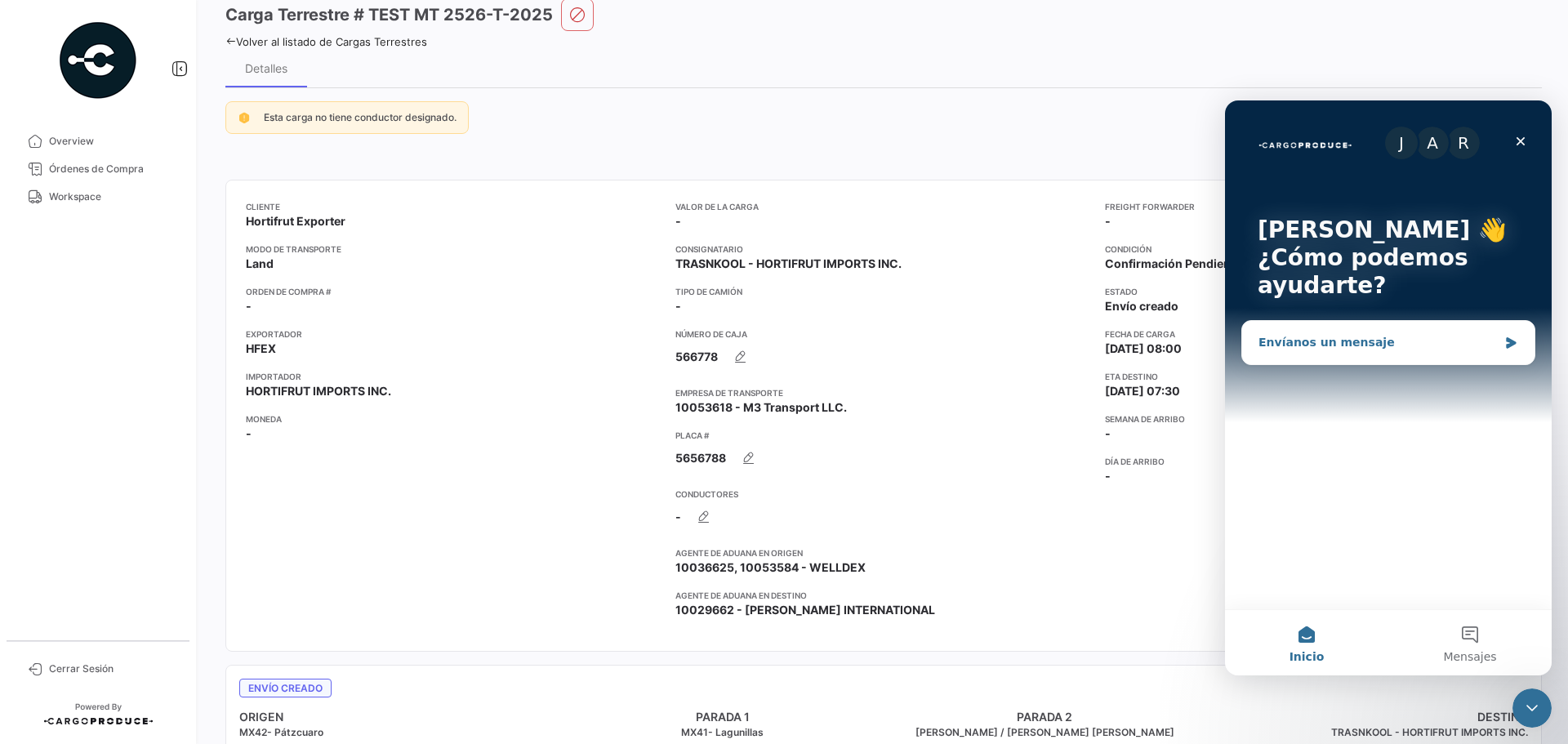
click at [1361, 345] on div "Envíanos un mensaje" at bounding box center [1378, 342] width 239 height 17
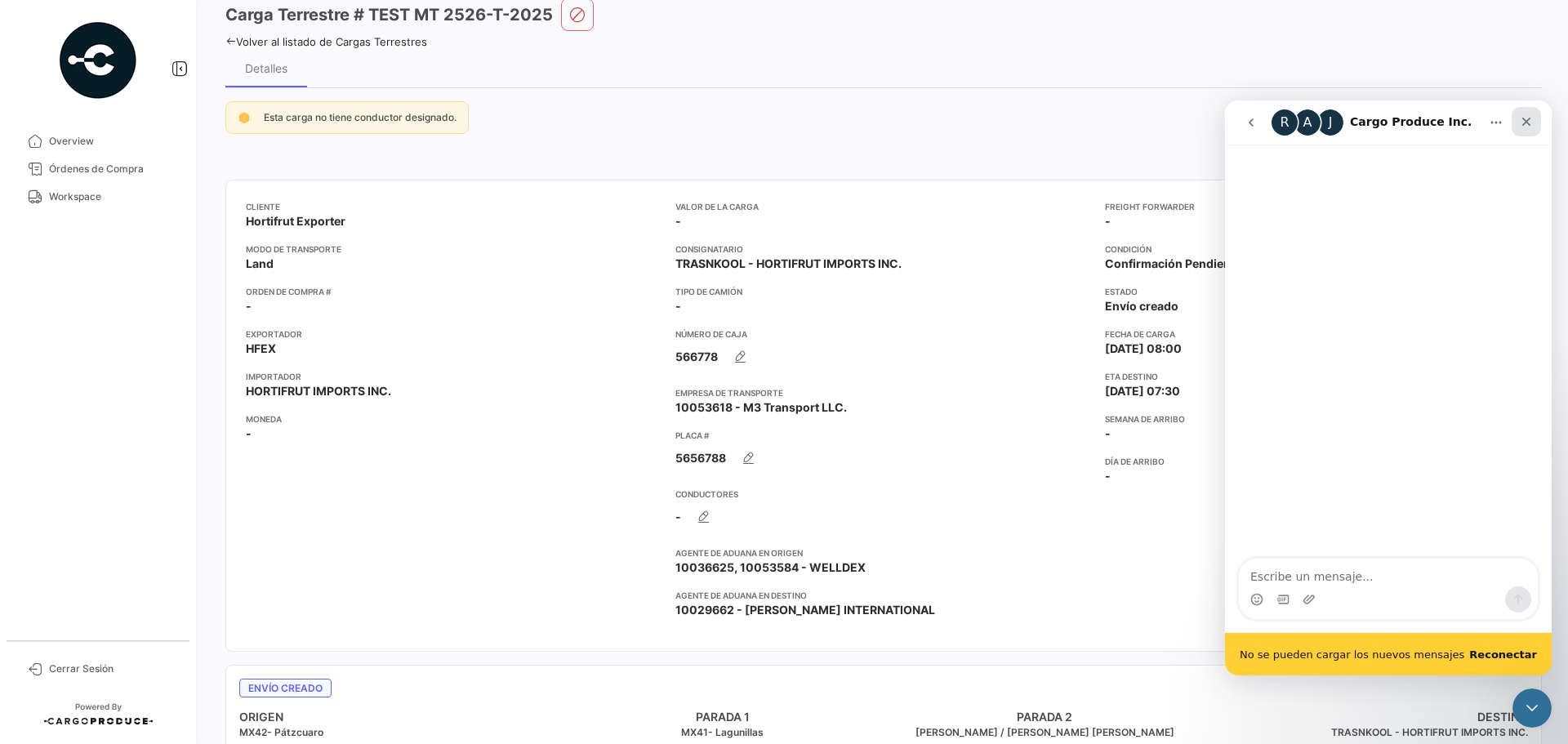
click at [1520, 121] on icon "Cerrar" at bounding box center [1526, 121] width 13 height 13
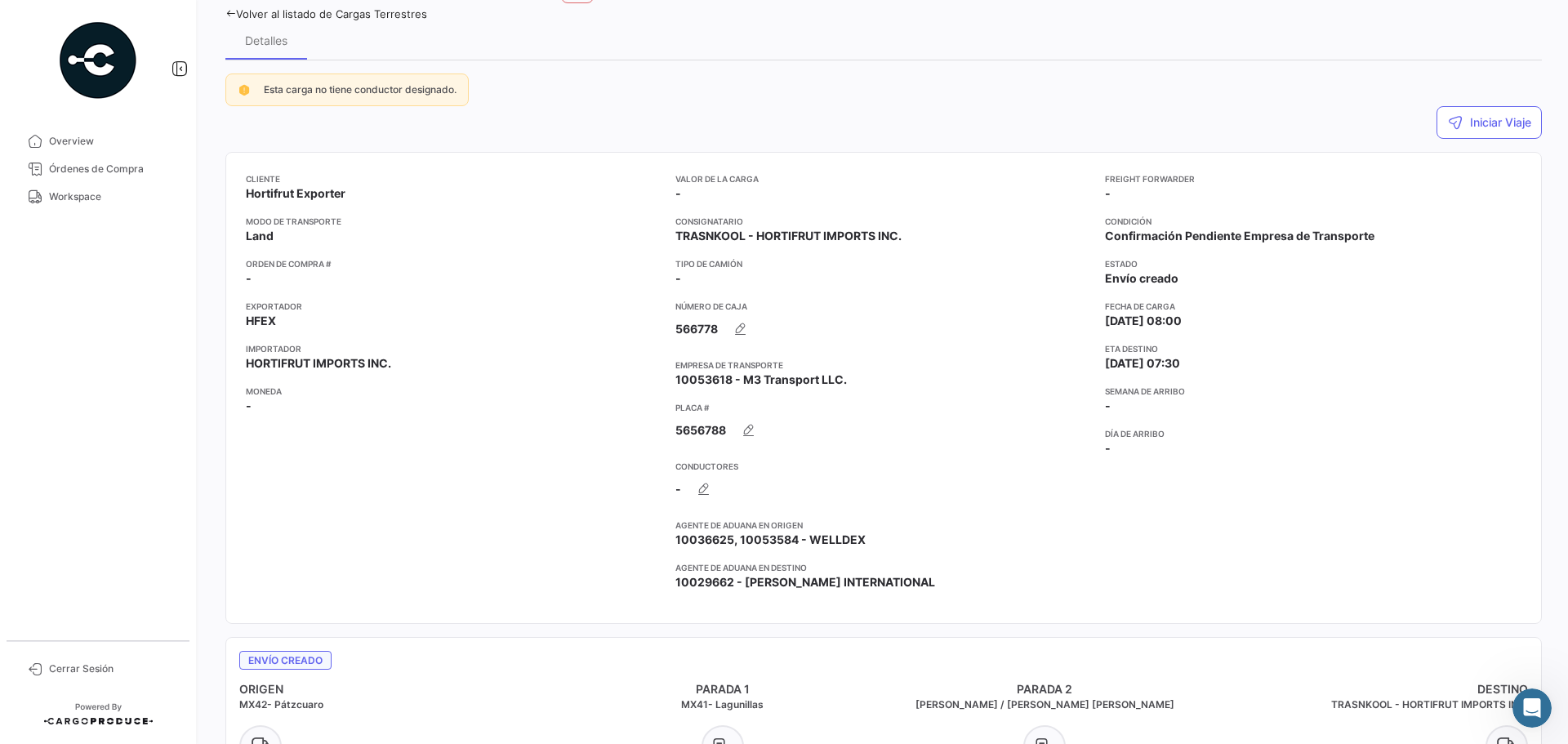
scroll to position [82, 0]
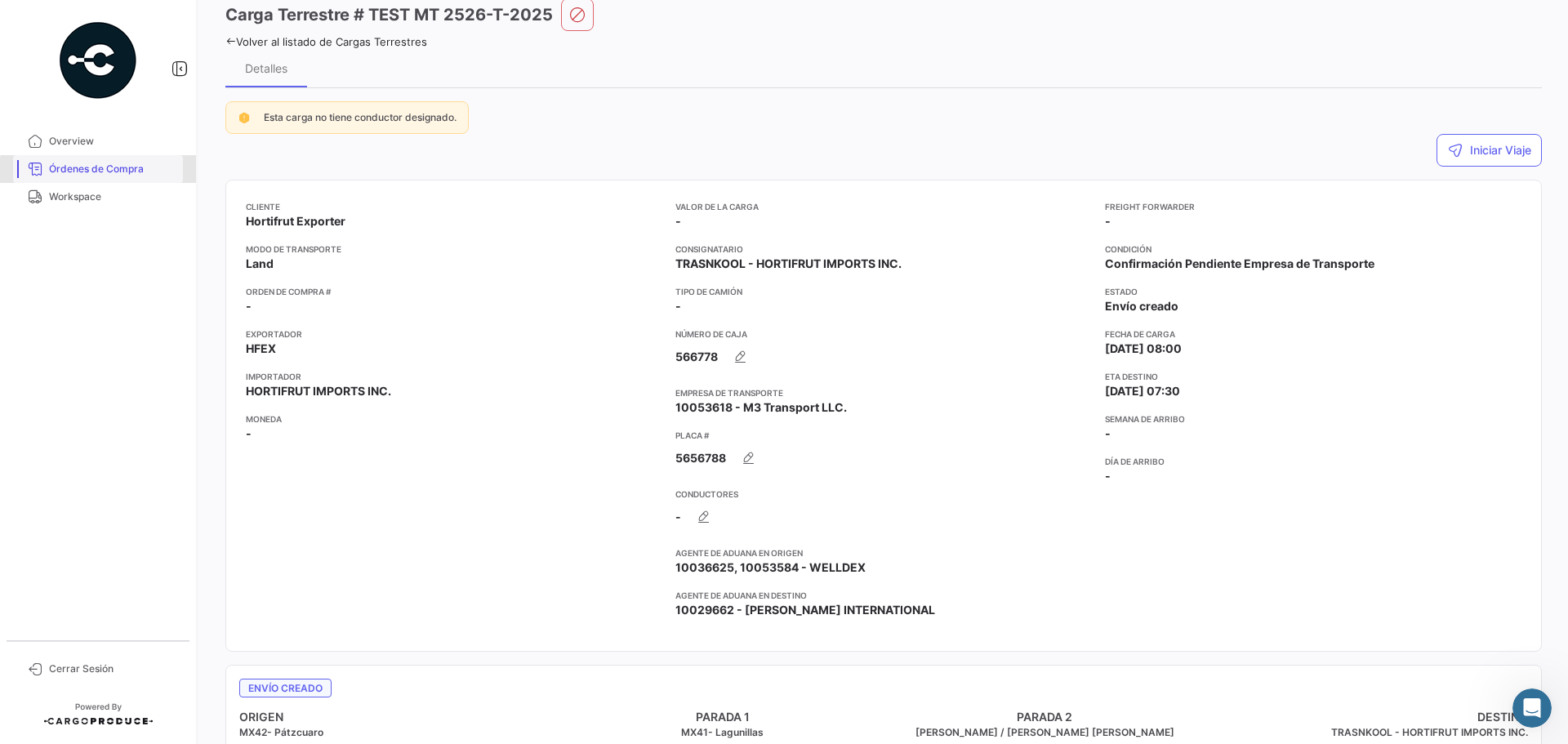
click at [159, 181] on link "Órdenes de Compra" at bounding box center [98, 168] width 170 height 27
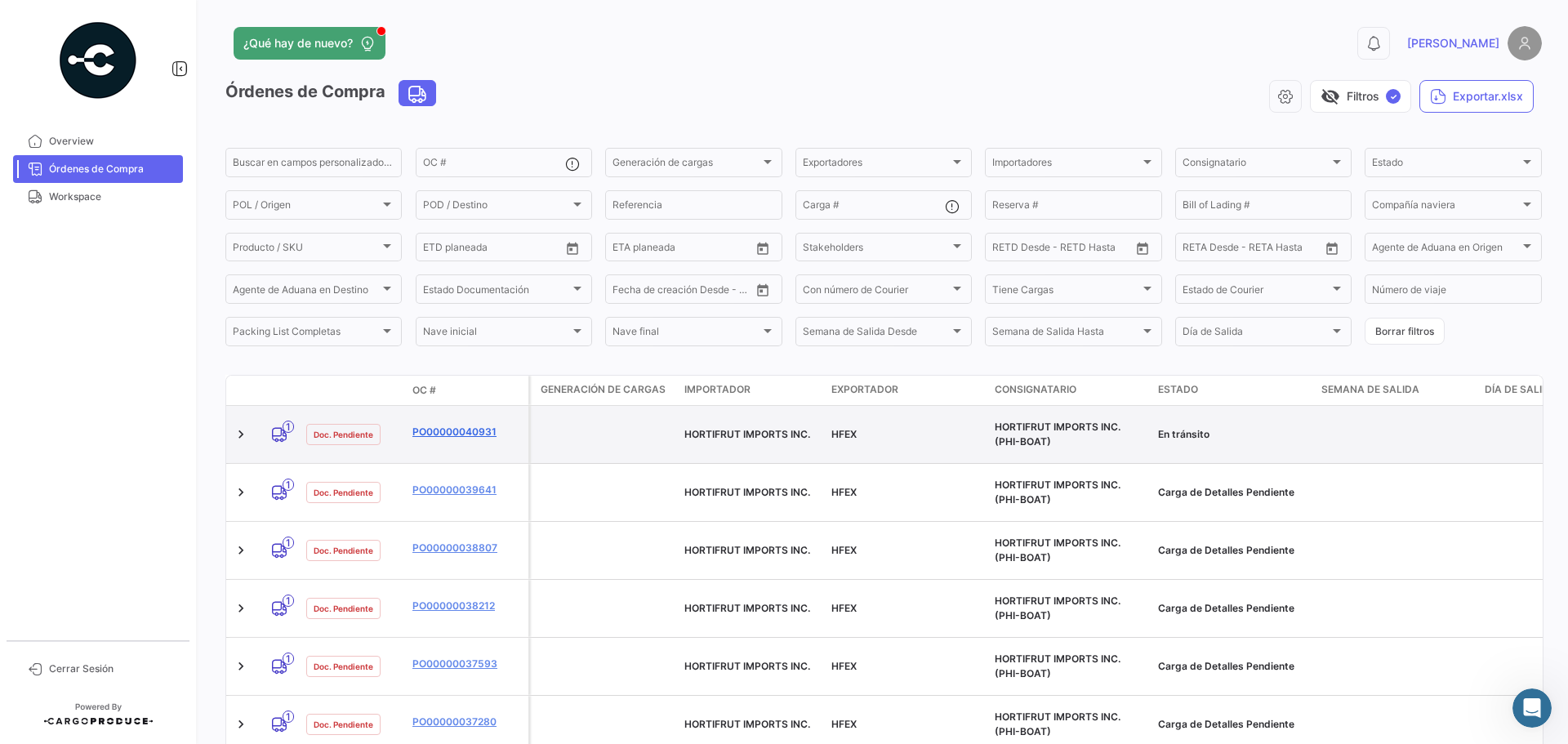
click at [425, 425] on link "PO00000040931" at bounding box center [466, 432] width 109 height 15
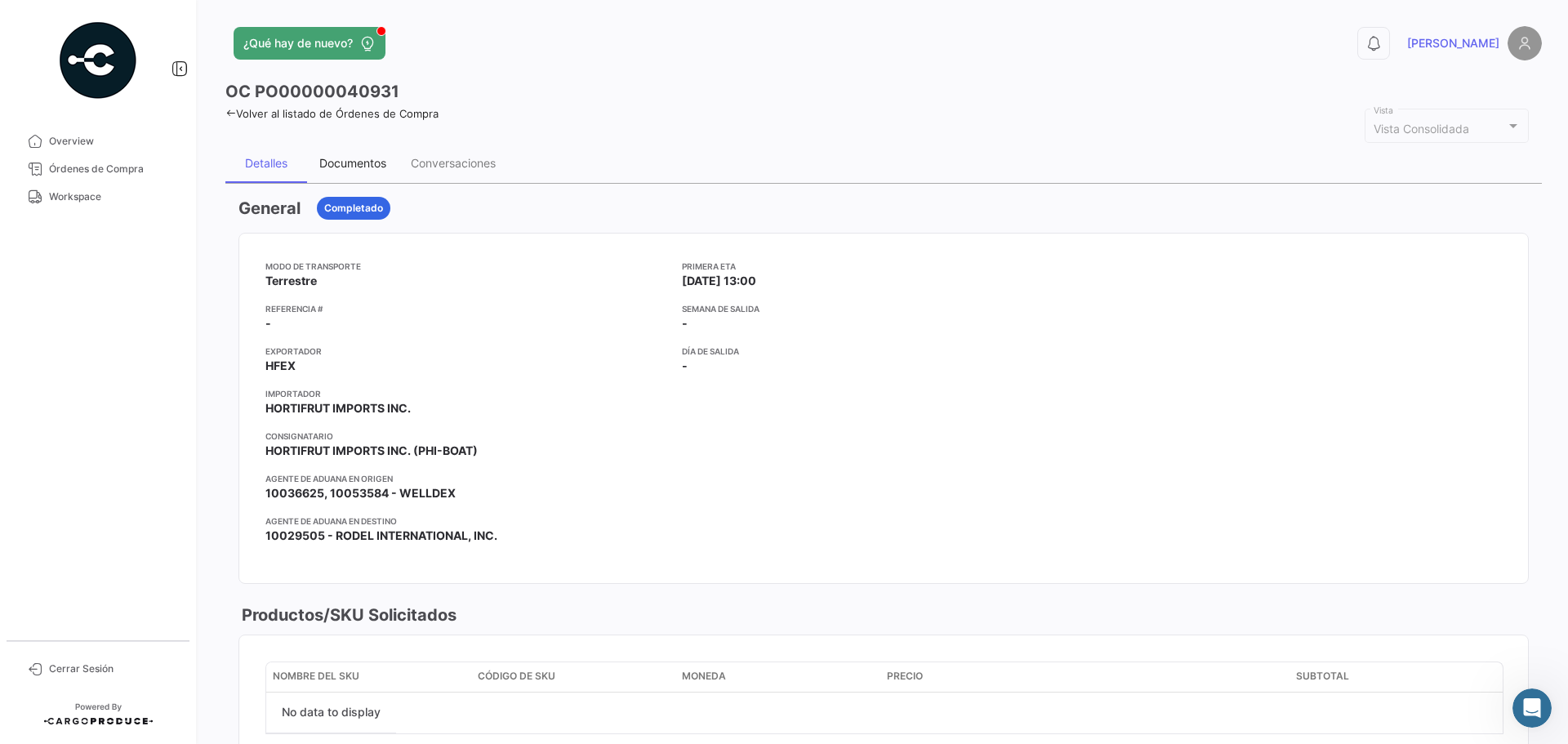
click at [379, 168] on div "Documentos" at bounding box center [353, 163] width 67 height 14
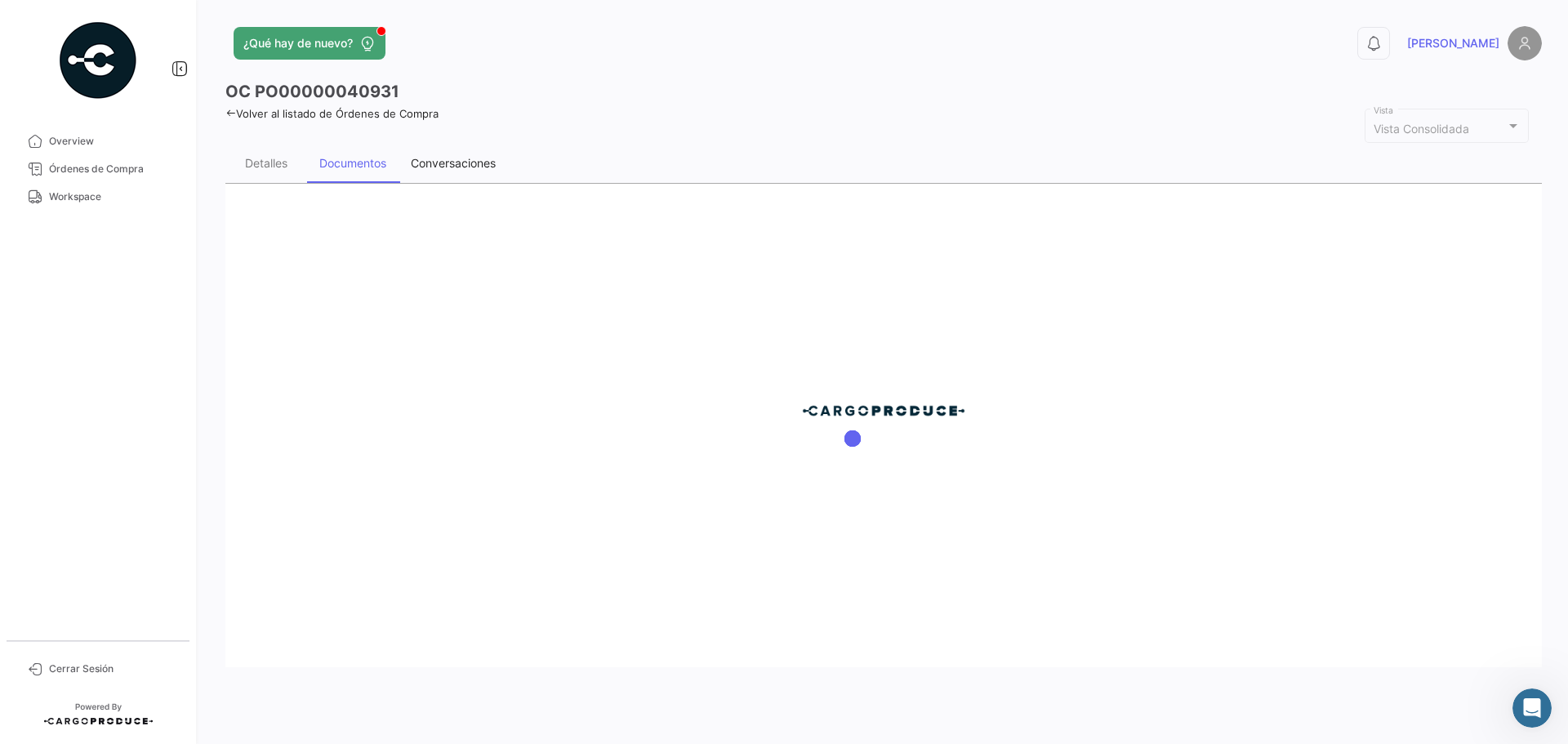
click at [483, 168] on div "Conversaciones" at bounding box center [453, 163] width 85 height 14
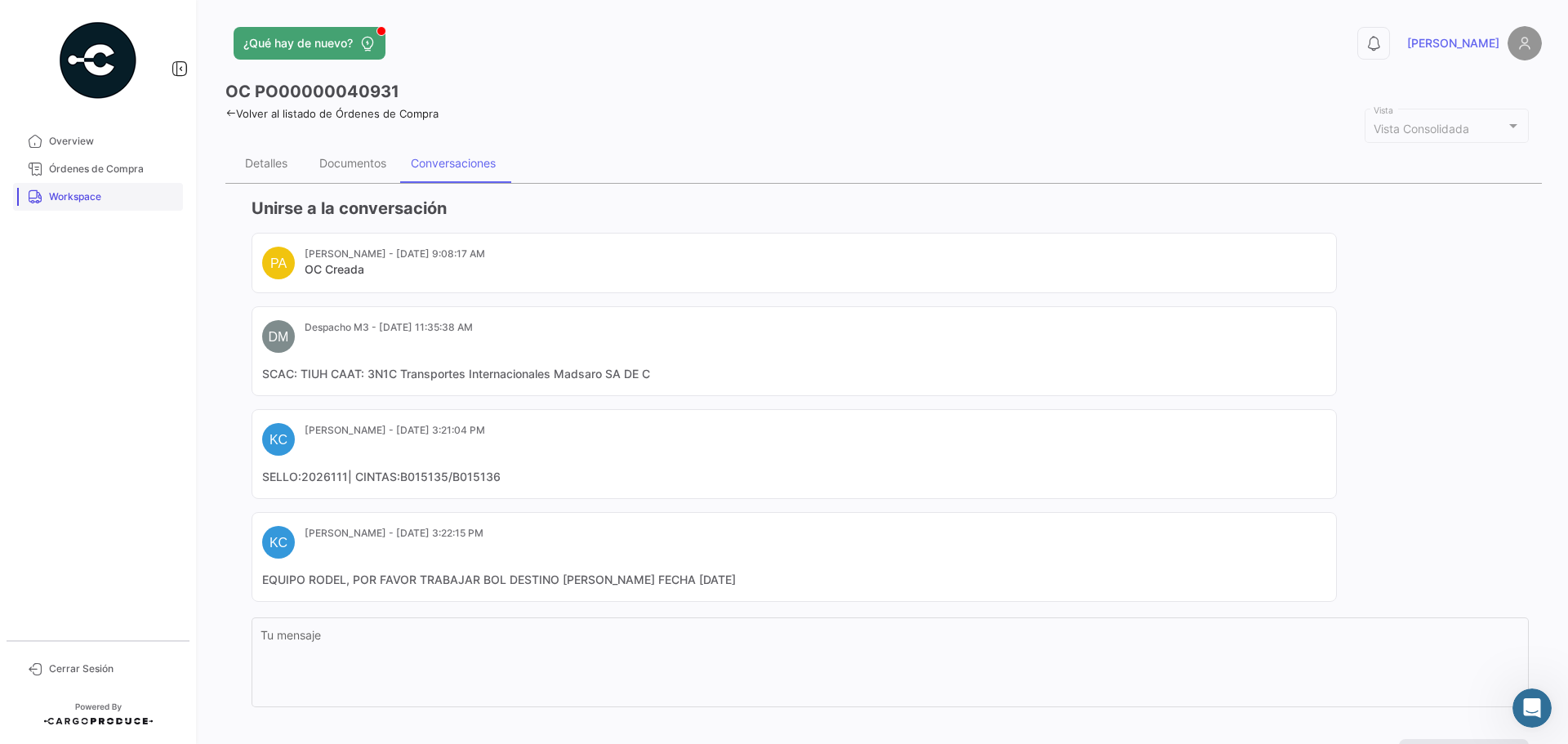
click at [101, 200] on span "Workspace" at bounding box center [113, 197] width 128 height 15
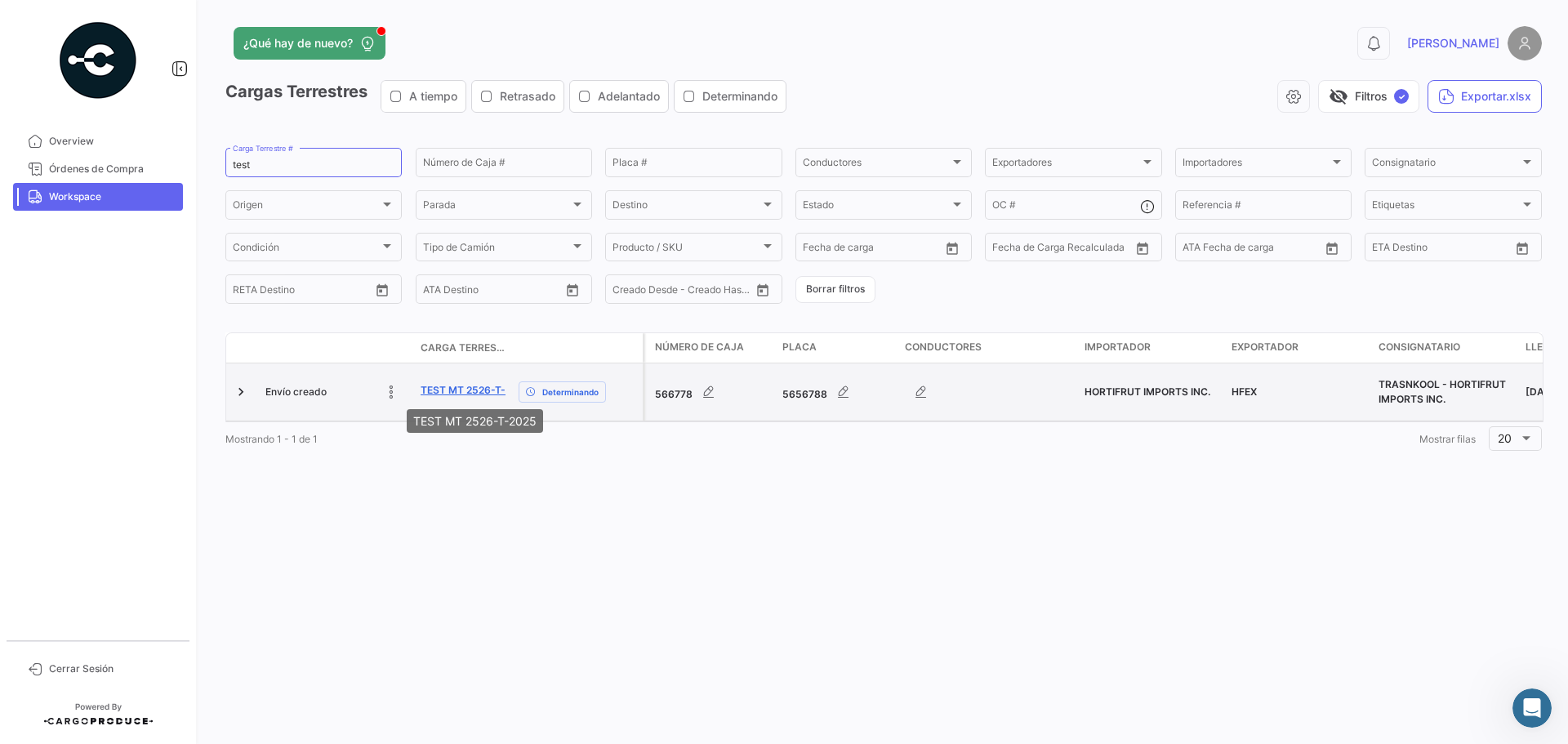
click at [438, 389] on link "TEST MT 2526-T-2025" at bounding box center [475, 390] width 109 height 15
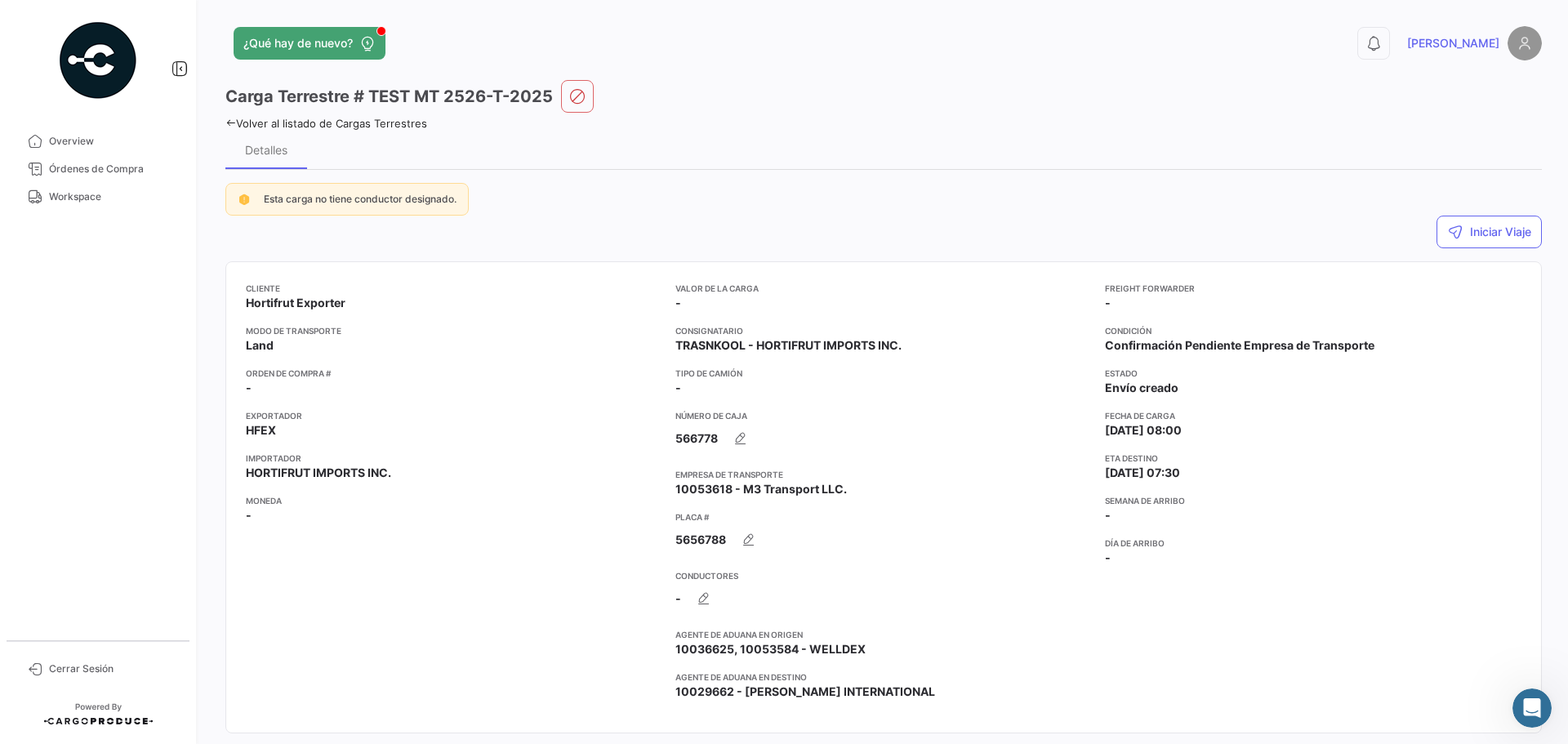
drag, startPoint x: 246, startPoint y: 371, endPoint x: 355, endPoint y: 390, distance: 110.6
click at [355, 390] on app-card-info-list "Orden de Compra # -" at bounding box center [454, 381] width 417 height 29
drag, startPoint x: 247, startPoint y: 388, endPoint x: 322, endPoint y: 391, distance: 75.1
click at [322, 391] on app-card-info-list "Orden de Compra # -" at bounding box center [454, 381] width 417 height 29
click at [265, 386] on app-card-info-list "Orden de Compra # -" at bounding box center [454, 381] width 417 height 29
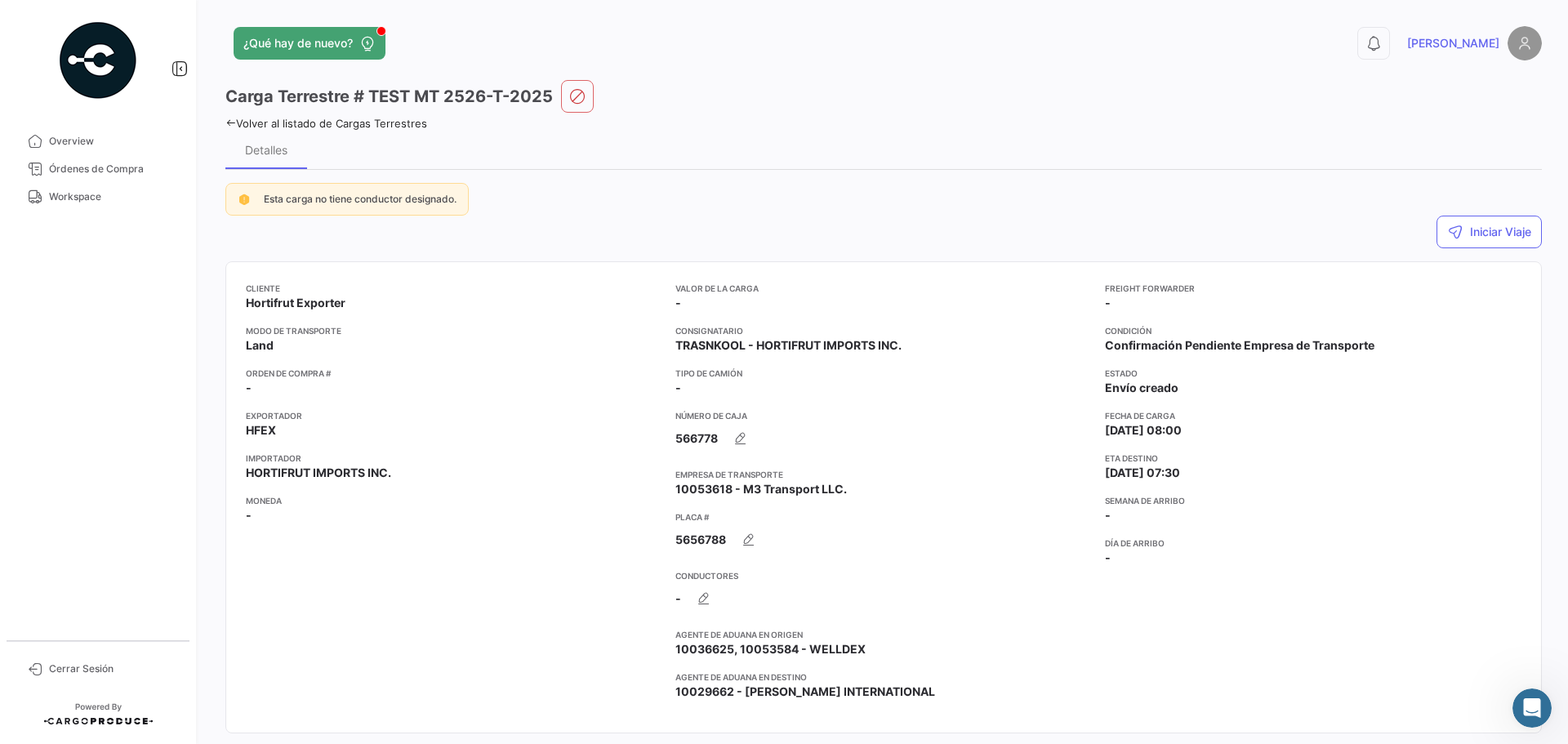
click at [269, 386] on app-card-info-list "Orden de Compra # -" at bounding box center [454, 381] width 417 height 29
click at [137, 170] on span "Órdenes de Compra" at bounding box center [113, 168] width 128 height 15
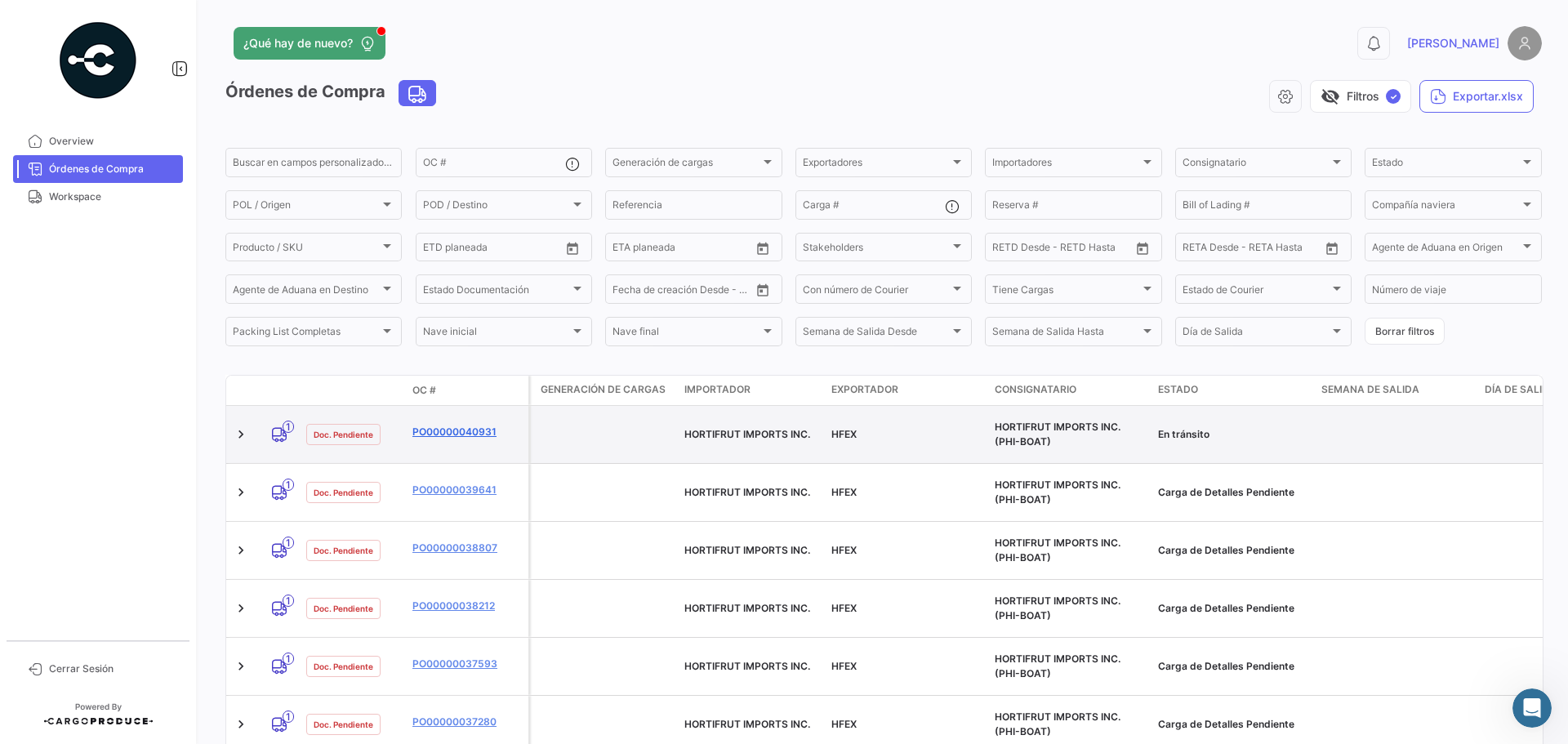
click at [435, 427] on link "PO00000040931" at bounding box center [466, 432] width 109 height 15
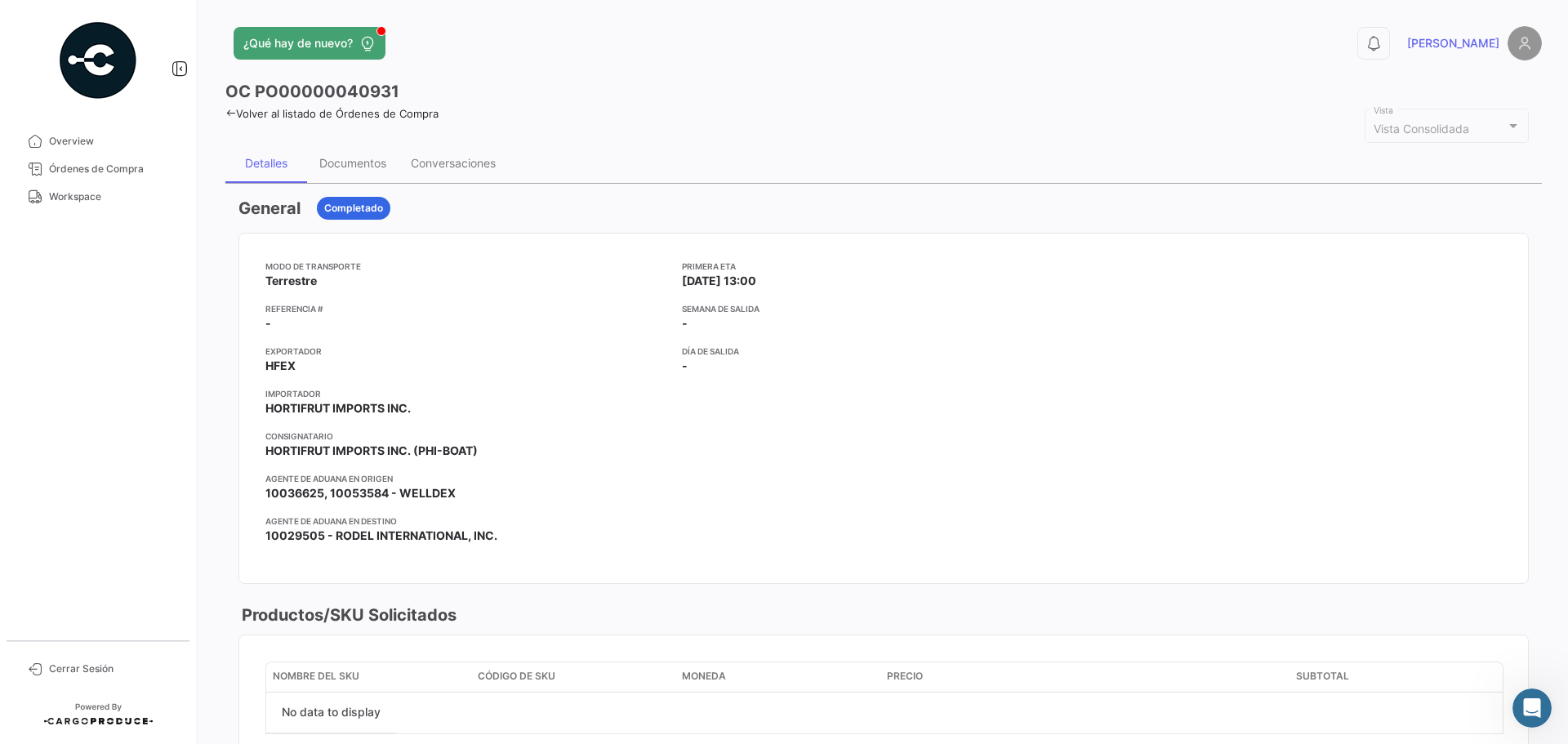
drag, startPoint x: 399, startPoint y: 90, endPoint x: 247, endPoint y: 93, distance: 152.0
click at [247, 93] on div "OC PO00000040931" at bounding box center [883, 91] width 1316 height 23
click at [142, 196] on span "Workspace" at bounding box center [113, 197] width 128 height 15
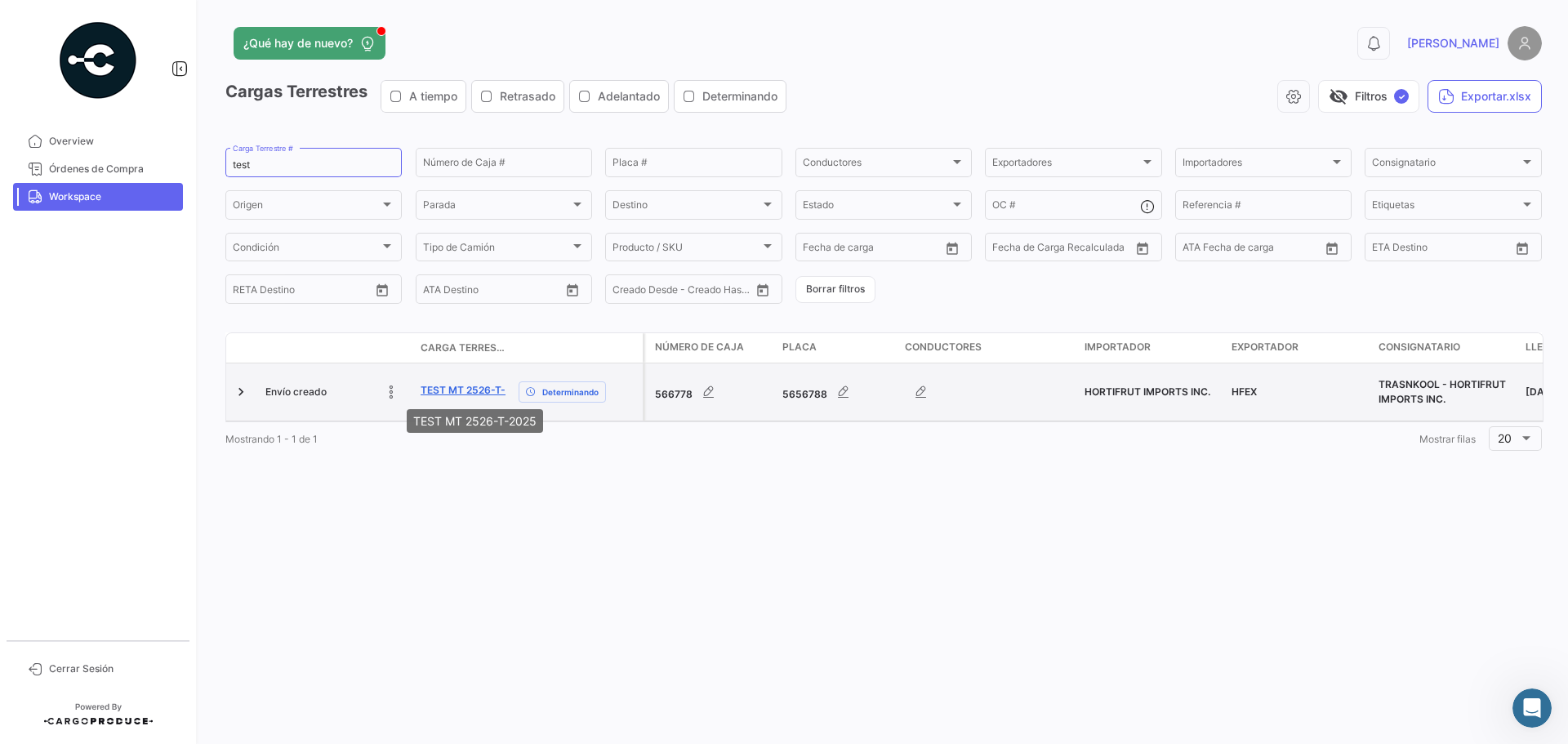
click at [480, 384] on link "TEST MT 2526-T-2025" at bounding box center [475, 390] width 109 height 15
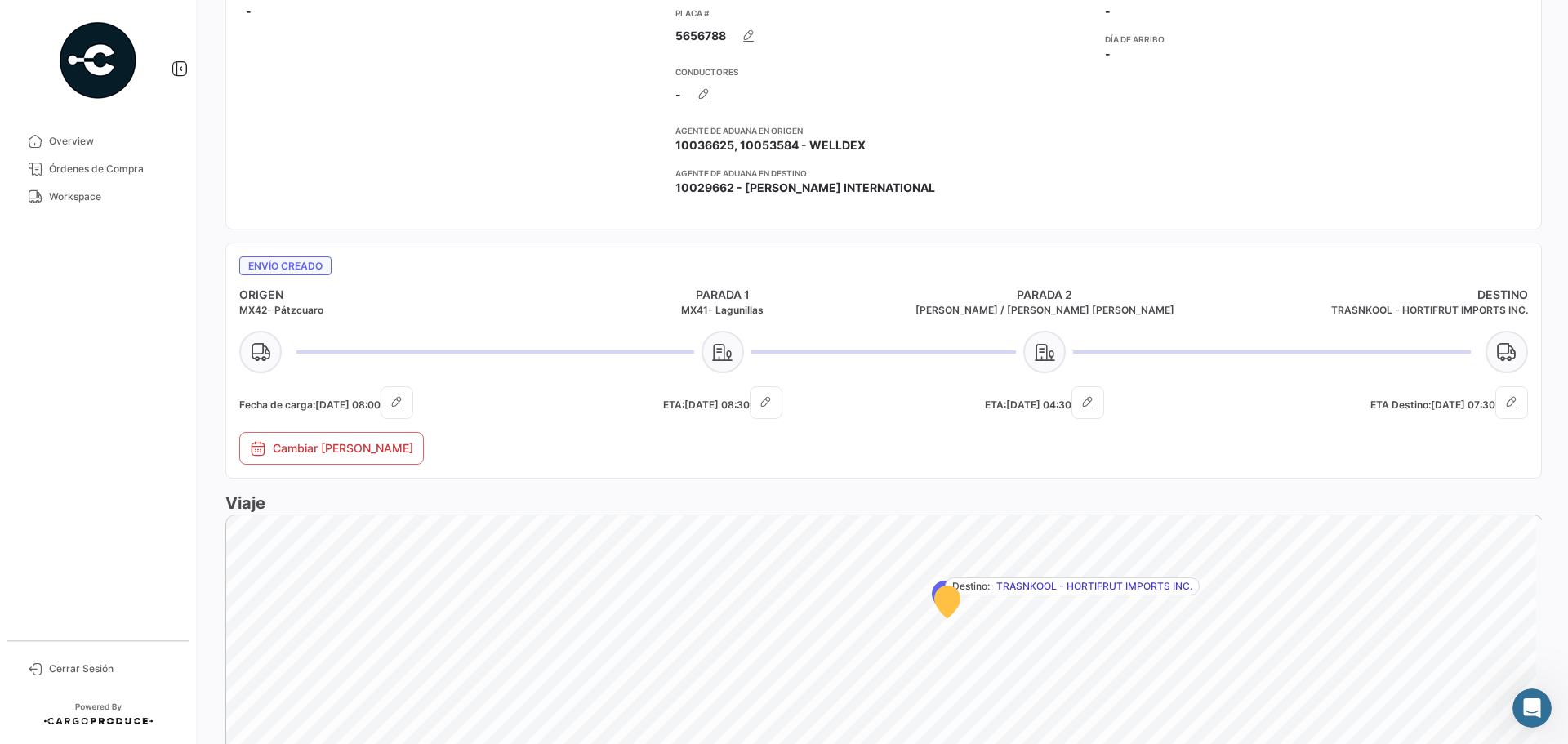
scroll to position [490, 0]
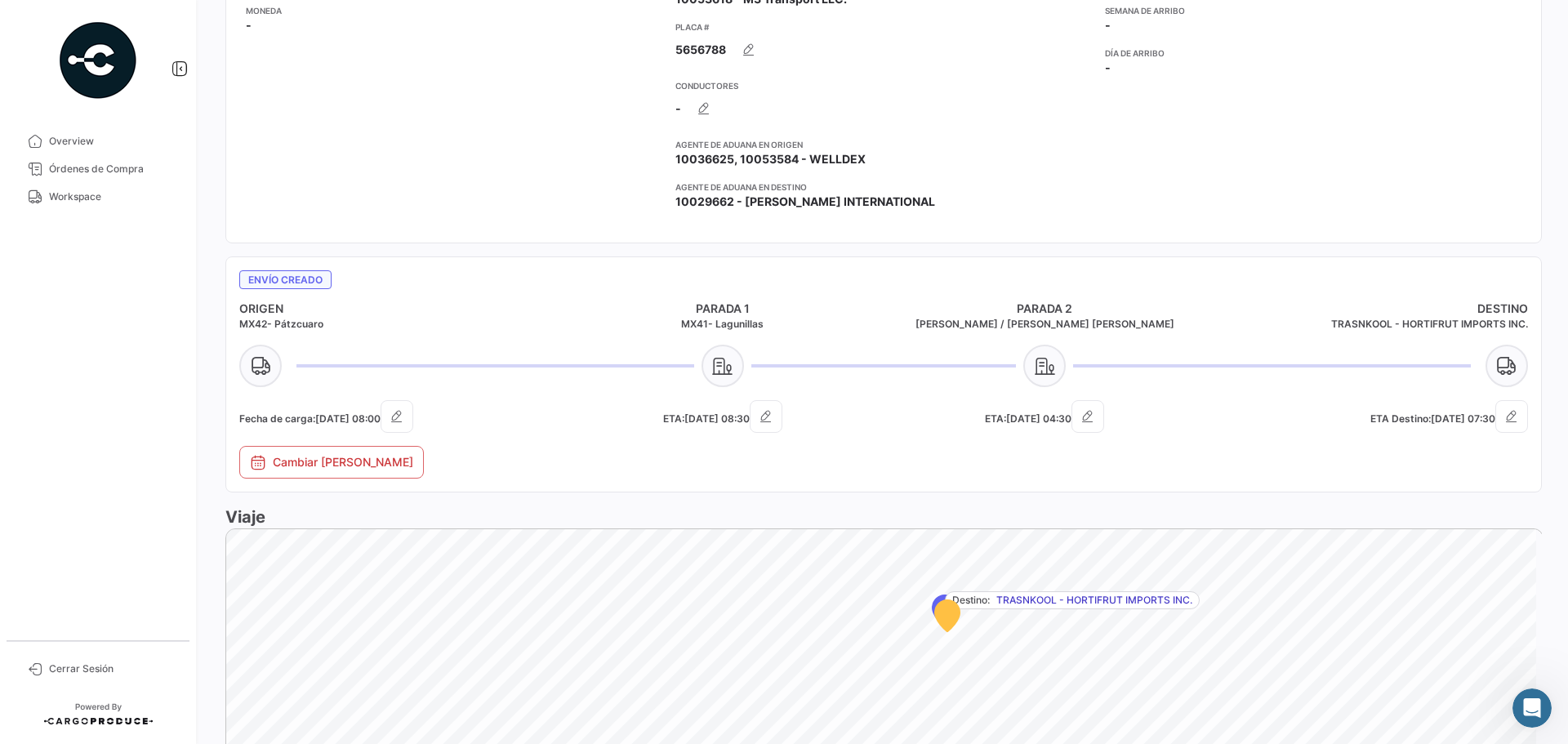
click at [240, 421] on h5 "Fecha de carga: [DATE] 08:00" at bounding box center [401, 417] width 323 height 33
drag, startPoint x: 647, startPoint y: 417, endPoint x: 758, endPoint y: 415, distance: 111.0
click at [758, 415] on h5 "ETA: [DATE] 08:30" at bounding box center [723, 417] width 323 height 33
click at [863, 442] on div "ETA: [DATE] 08:30" at bounding box center [723, 424] width 323 height 46
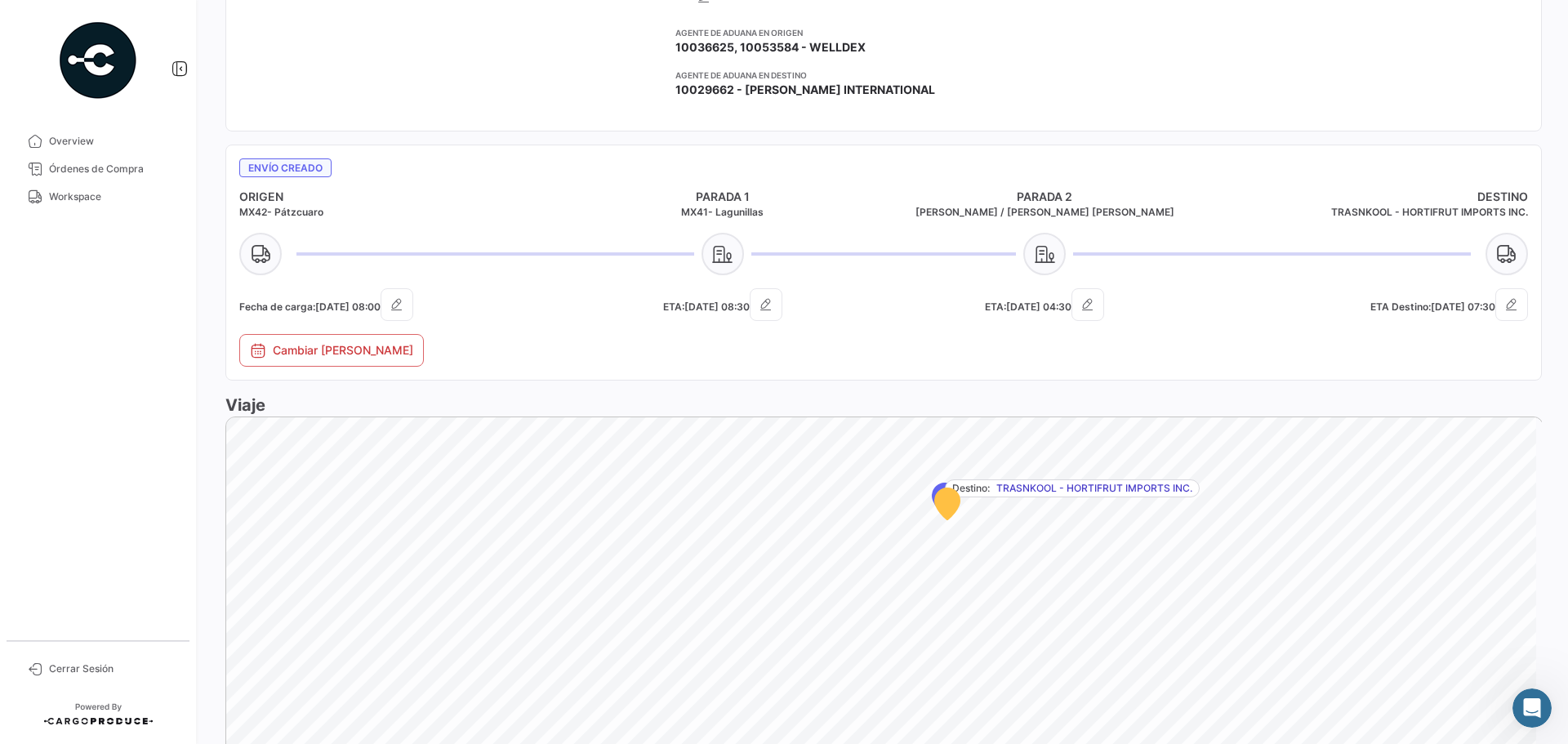
scroll to position [599, 0]
drag, startPoint x: 971, startPoint y: 214, endPoint x: 1108, endPoint y: 210, distance: 137.1
click at [1108, 210] on h5 "[PERSON_NAME] / [PERSON_NAME] [PERSON_NAME]" at bounding box center [1045, 215] width 323 height 15
click at [1136, 218] on h5 "[PERSON_NAME] / [PERSON_NAME] [PERSON_NAME]" at bounding box center [1045, 215] width 323 height 15
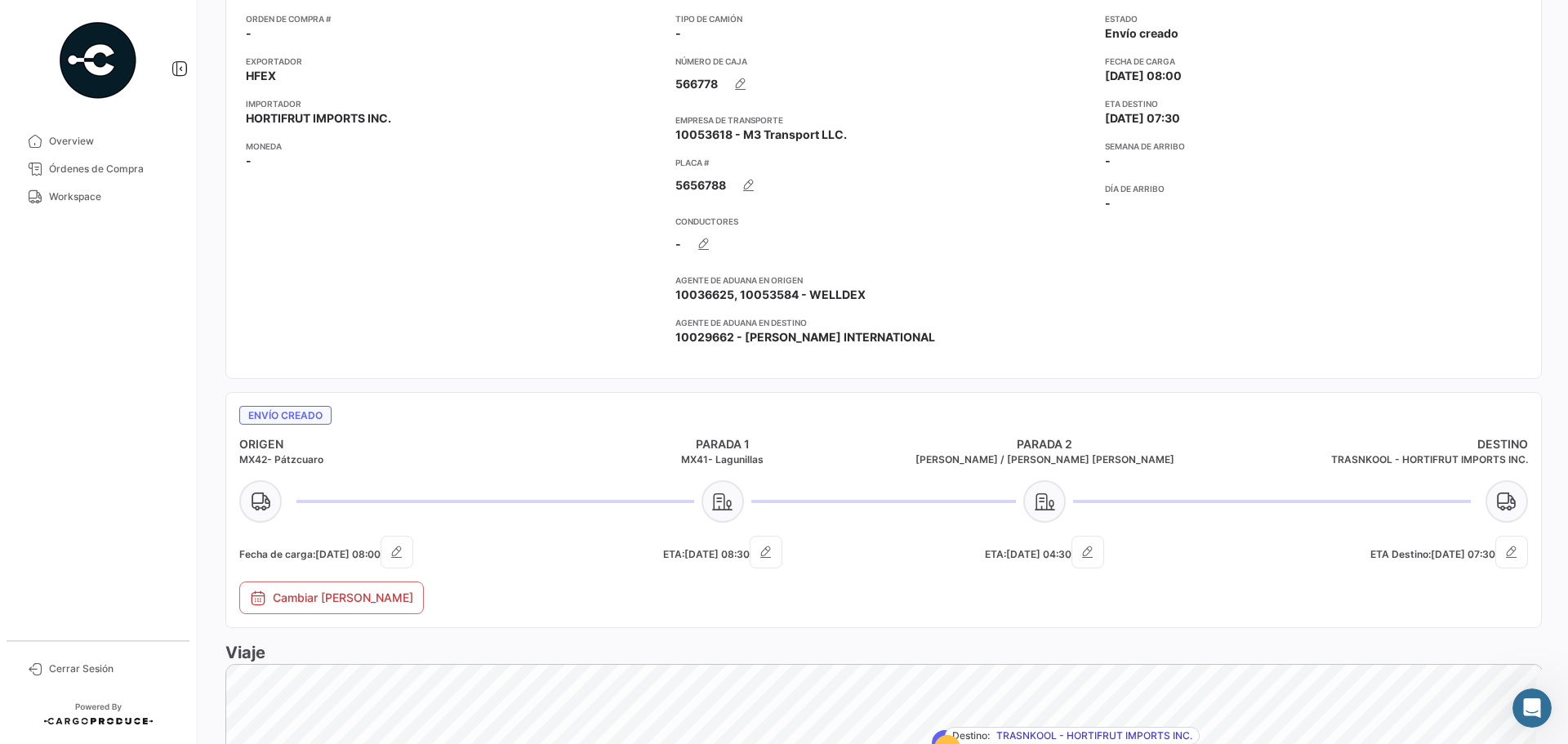
scroll to position [927, 0]
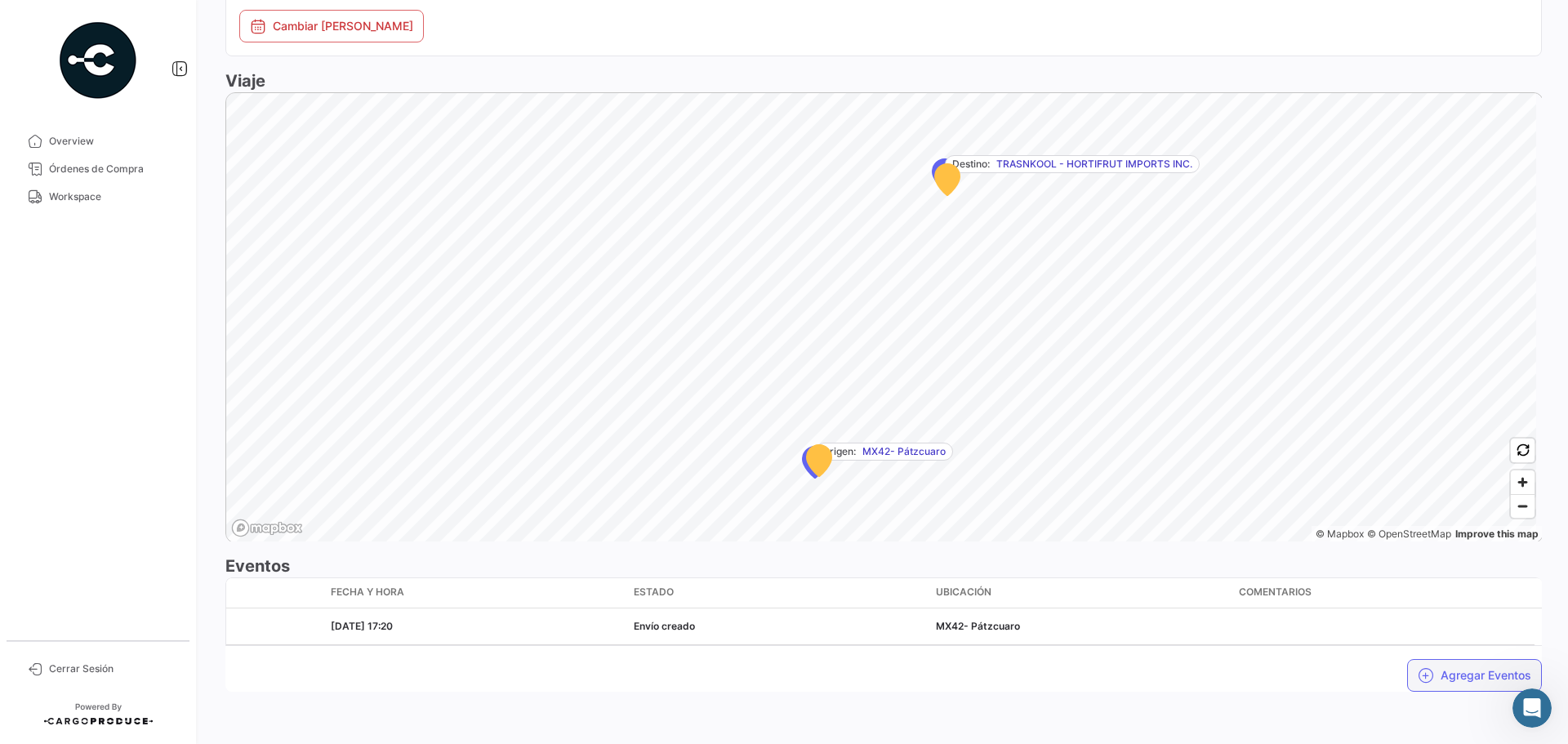
click at [1457, 685] on button "Agregar Eventos" at bounding box center [1475, 676] width 135 height 33
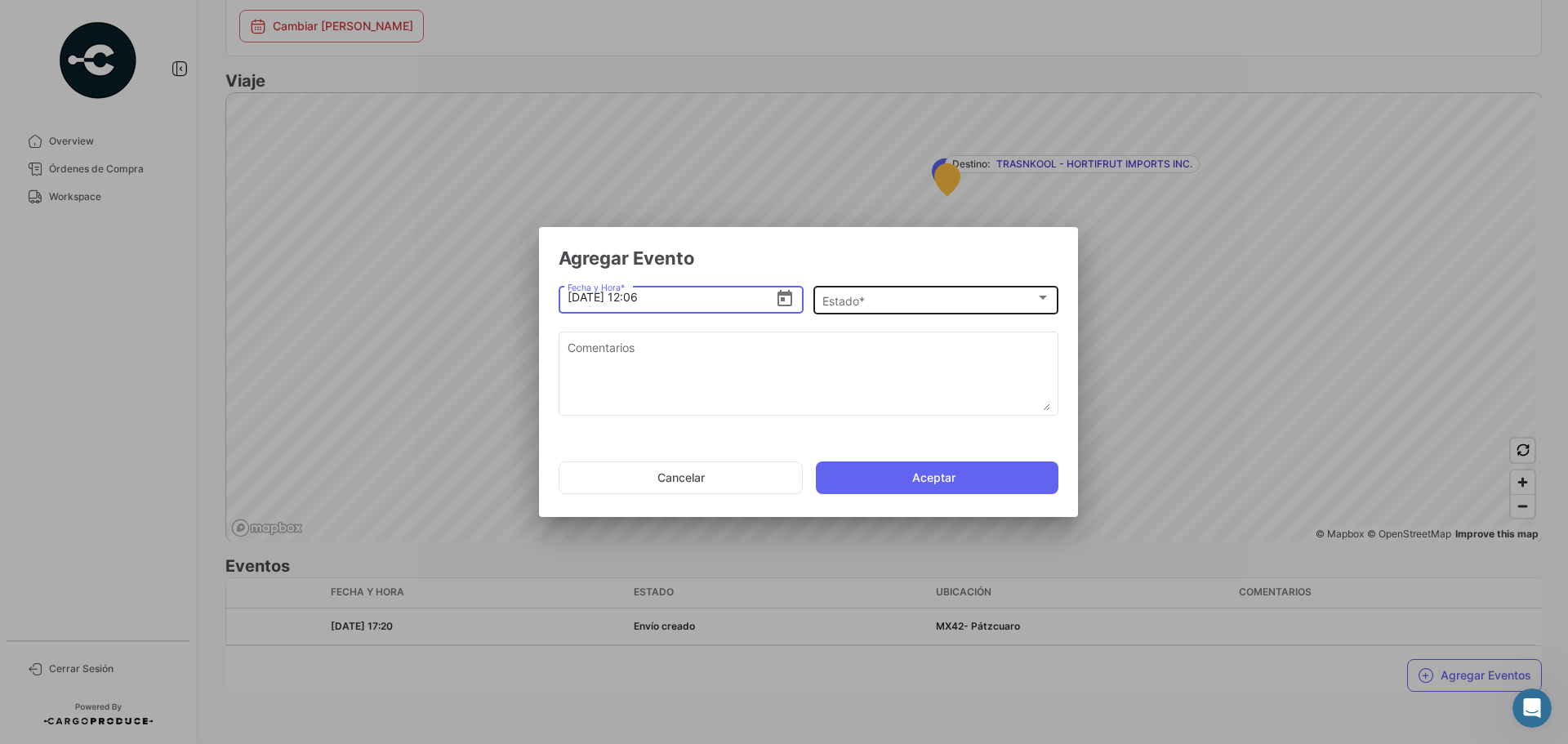
click at [896, 306] on div "Estado *" at bounding box center [929, 302] width 214 height 14
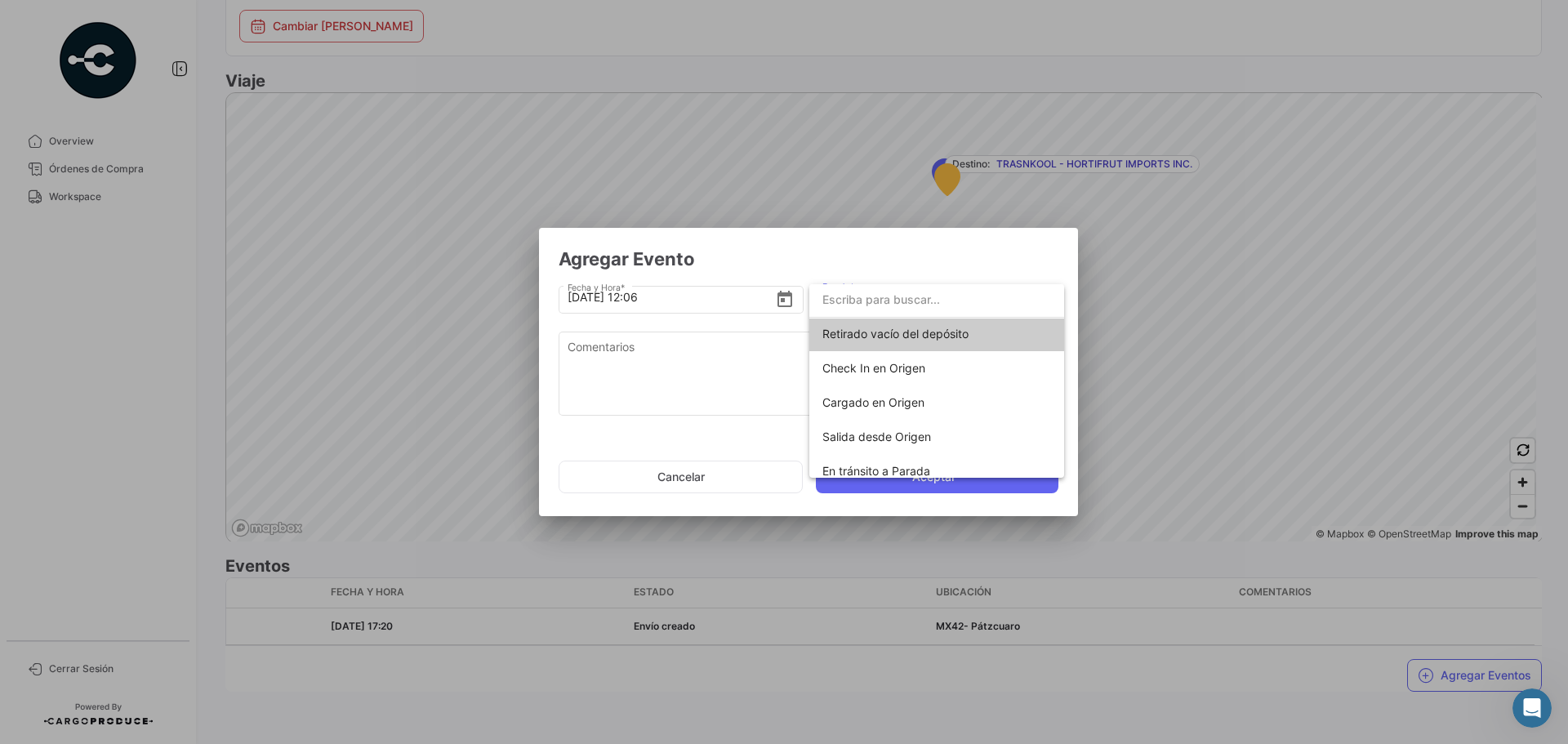
scroll to position [0, 0]
click at [1199, 364] on div at bounding box center [784, 372] width 1568 height 744
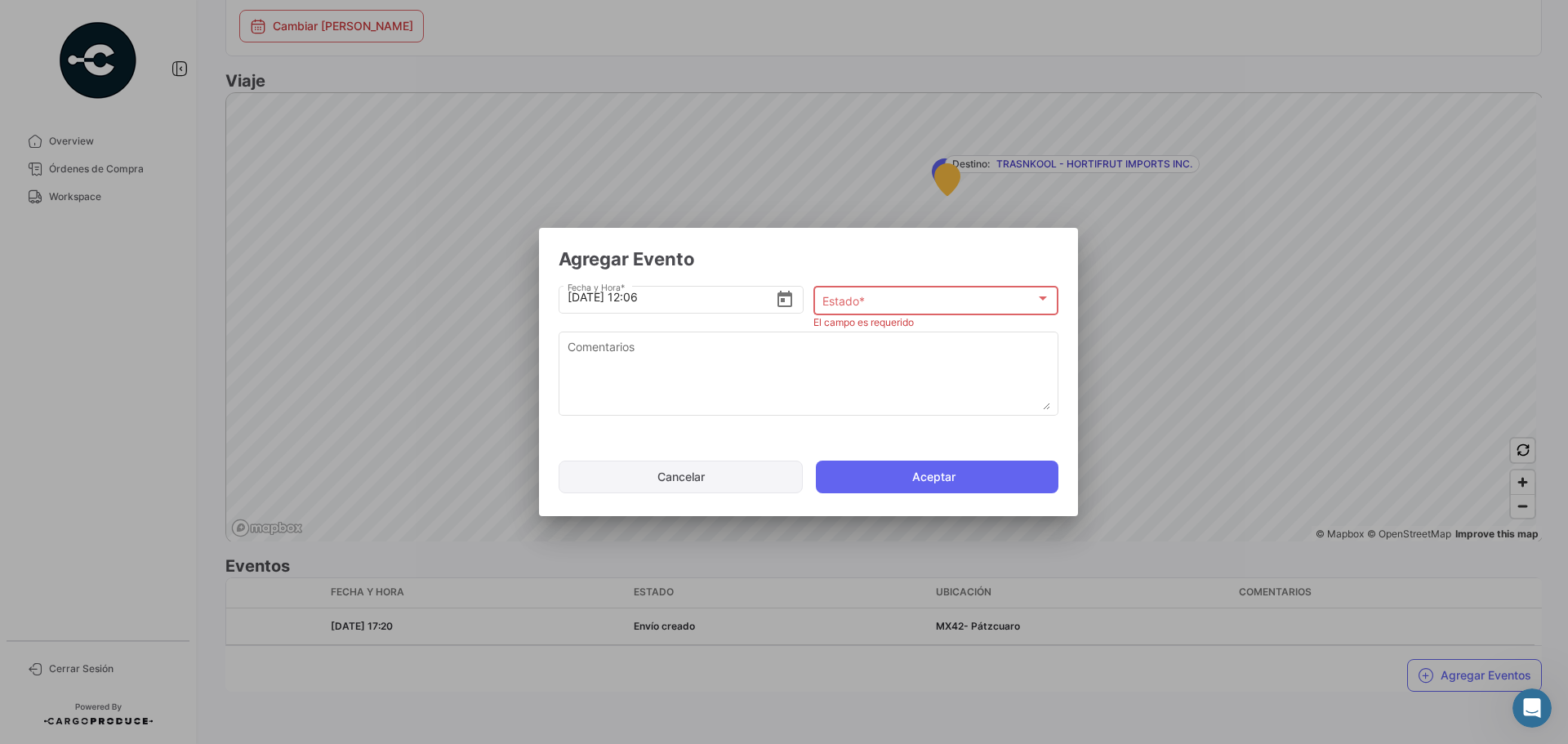
click at [650, 487] on button "Cancelar" at bounding box center [681, 477] width 245 height 33
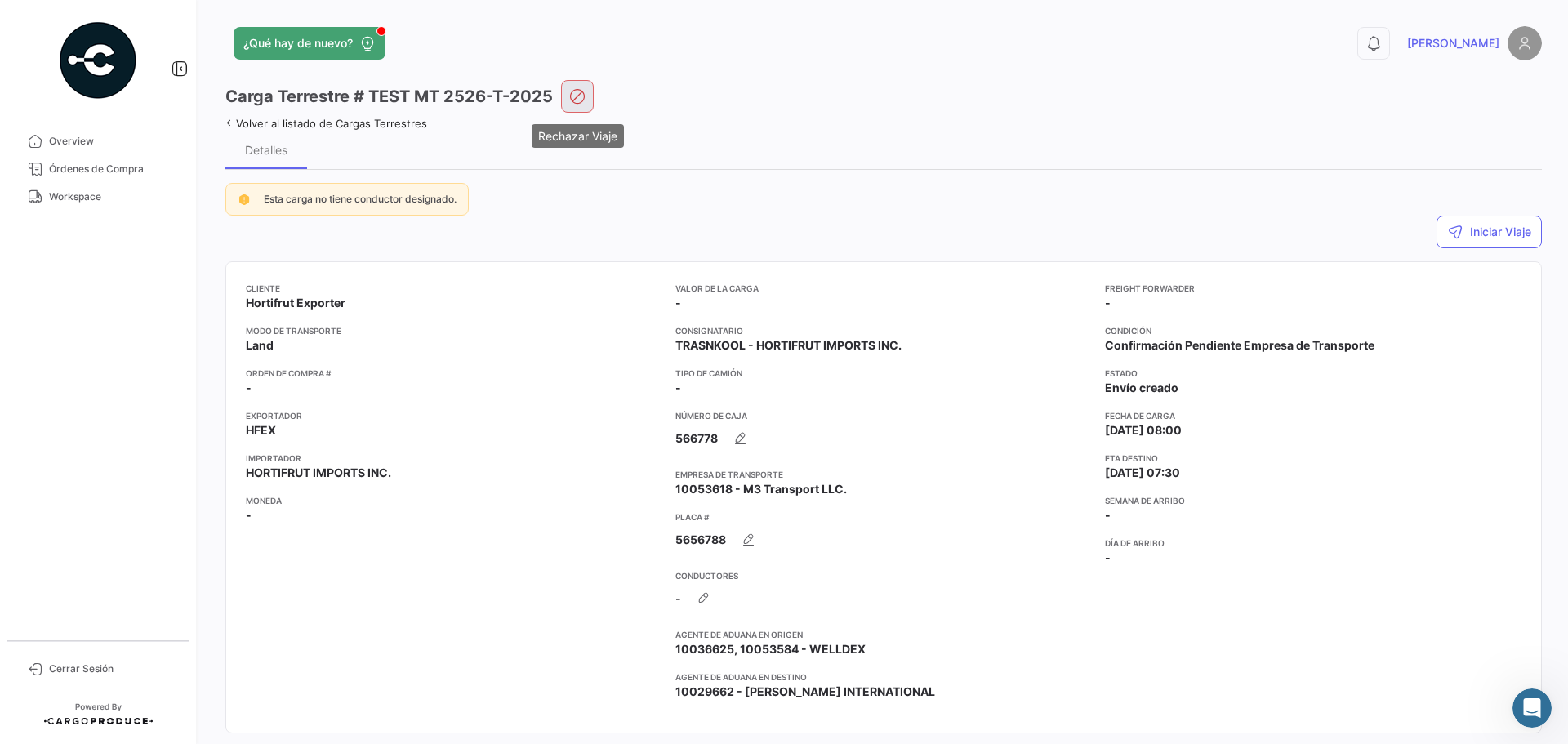
click at [572, 91] on icon "button" at bounding box center [577, 97] width 16 height 16
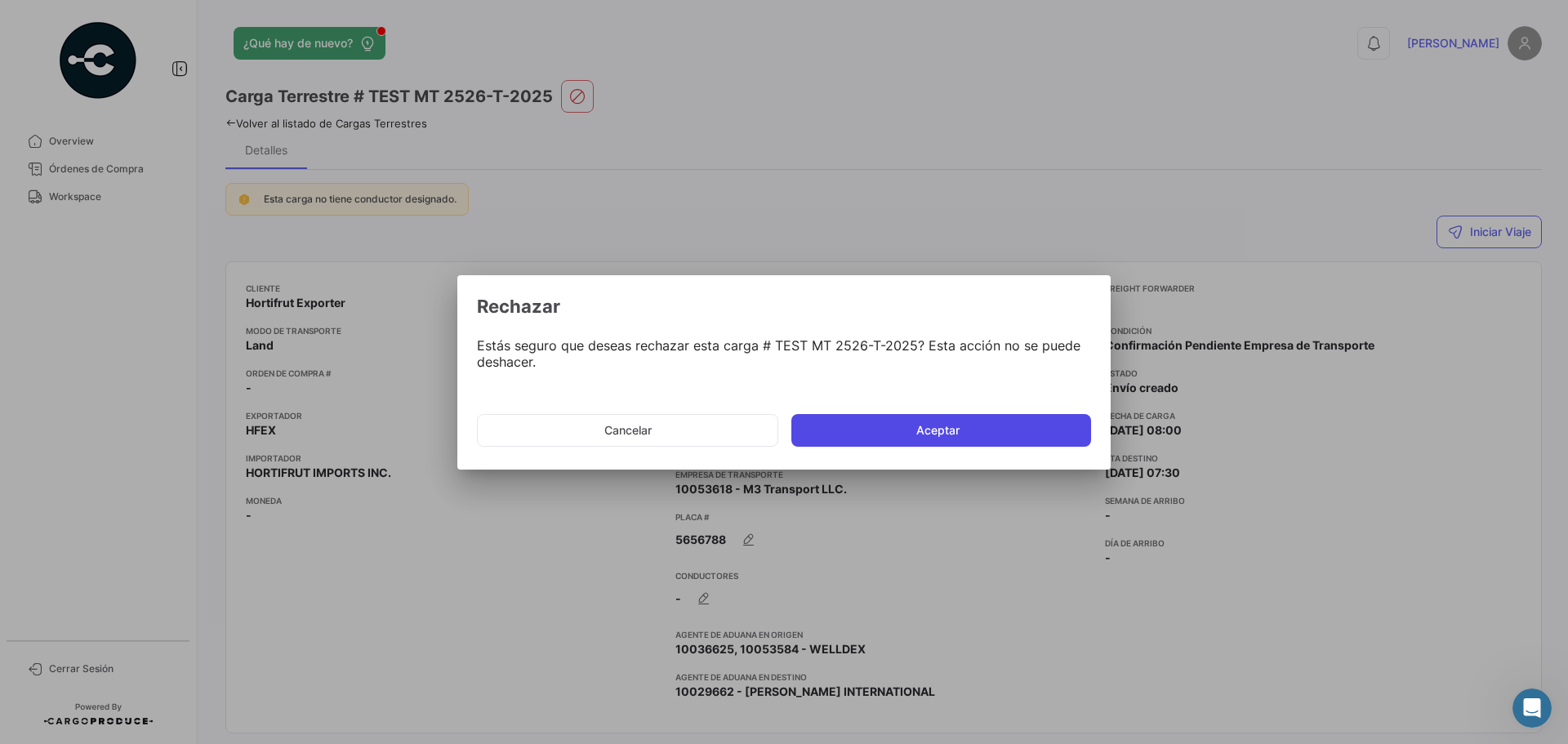
click at [875, 429] on button "Aceptar" at bounding box center [941, 430] width 300 height 33
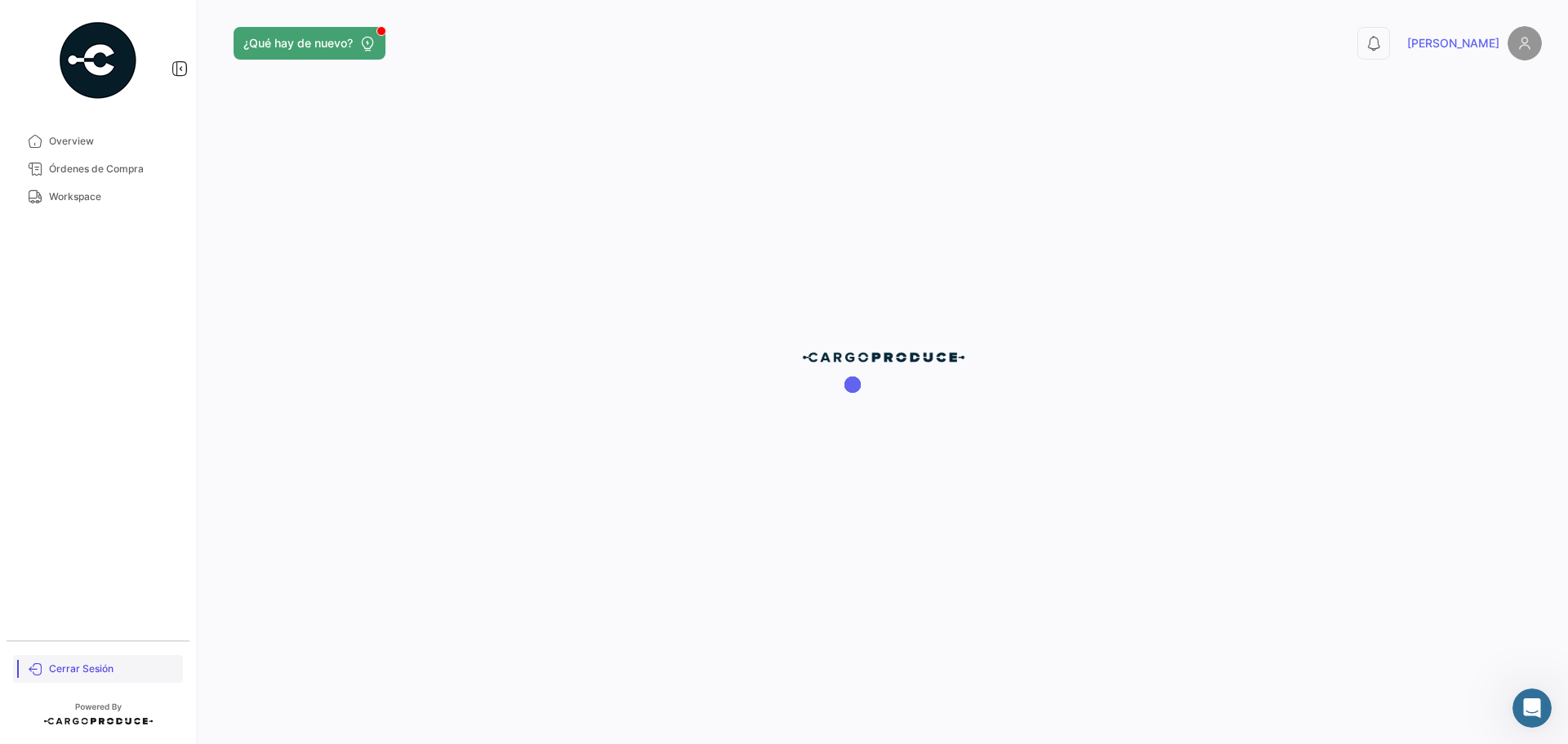
click at [59, 672] on span "Cerrar Sesión" at bounding box center [113, 669] width 128 height 15
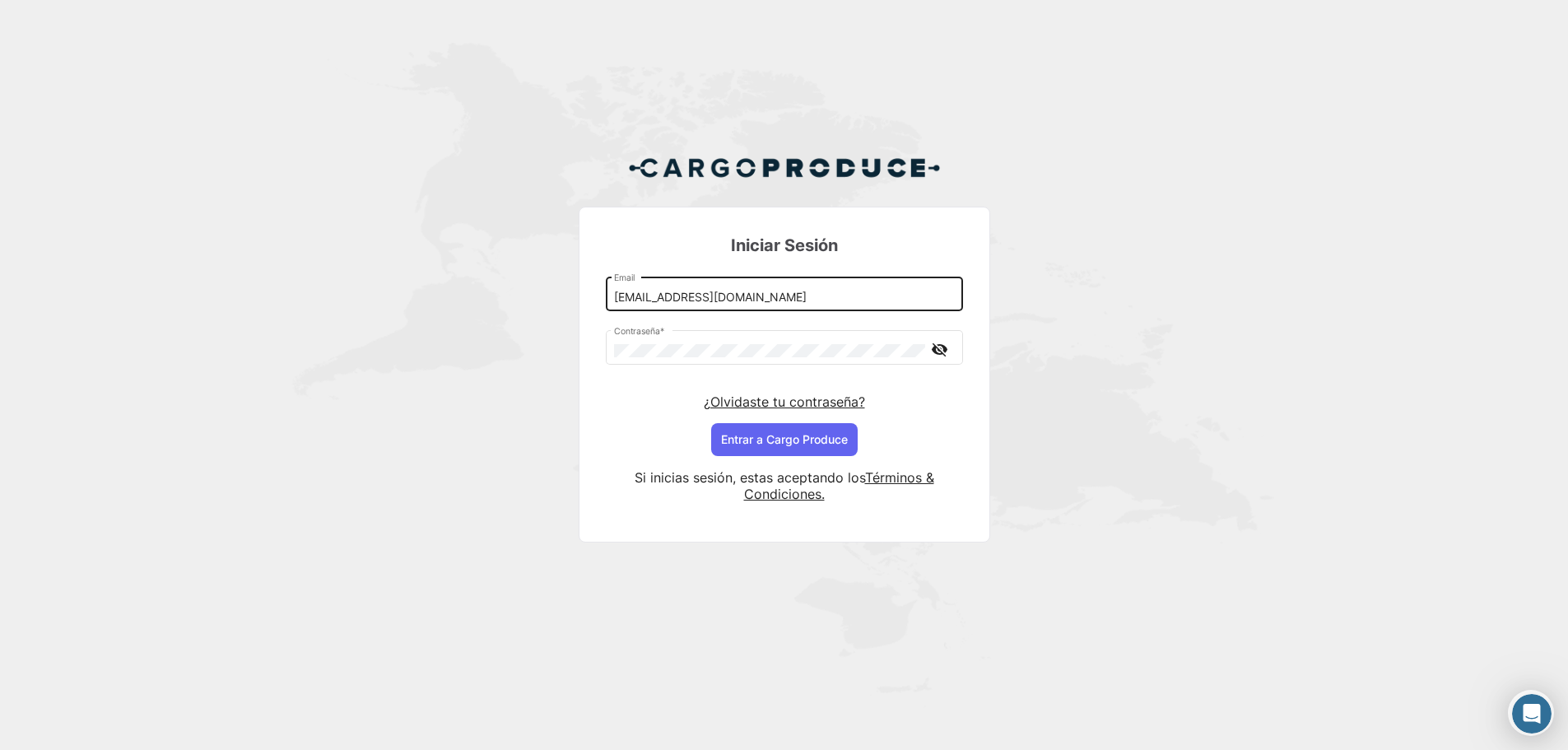
click at [815, 299] on input "[EMAIL_ADDRESS][DOMAIN_NAME]" at bounding box center [784, 298] width 340 height 14
click at [798, 298] on input "[EMAIL_ADDRESS][DOMAIN_NAME]" at bounding box center [791, 298] width 340 height 14
type input "[EMAIL_ADDRESS][DOMAIN_NAME]"
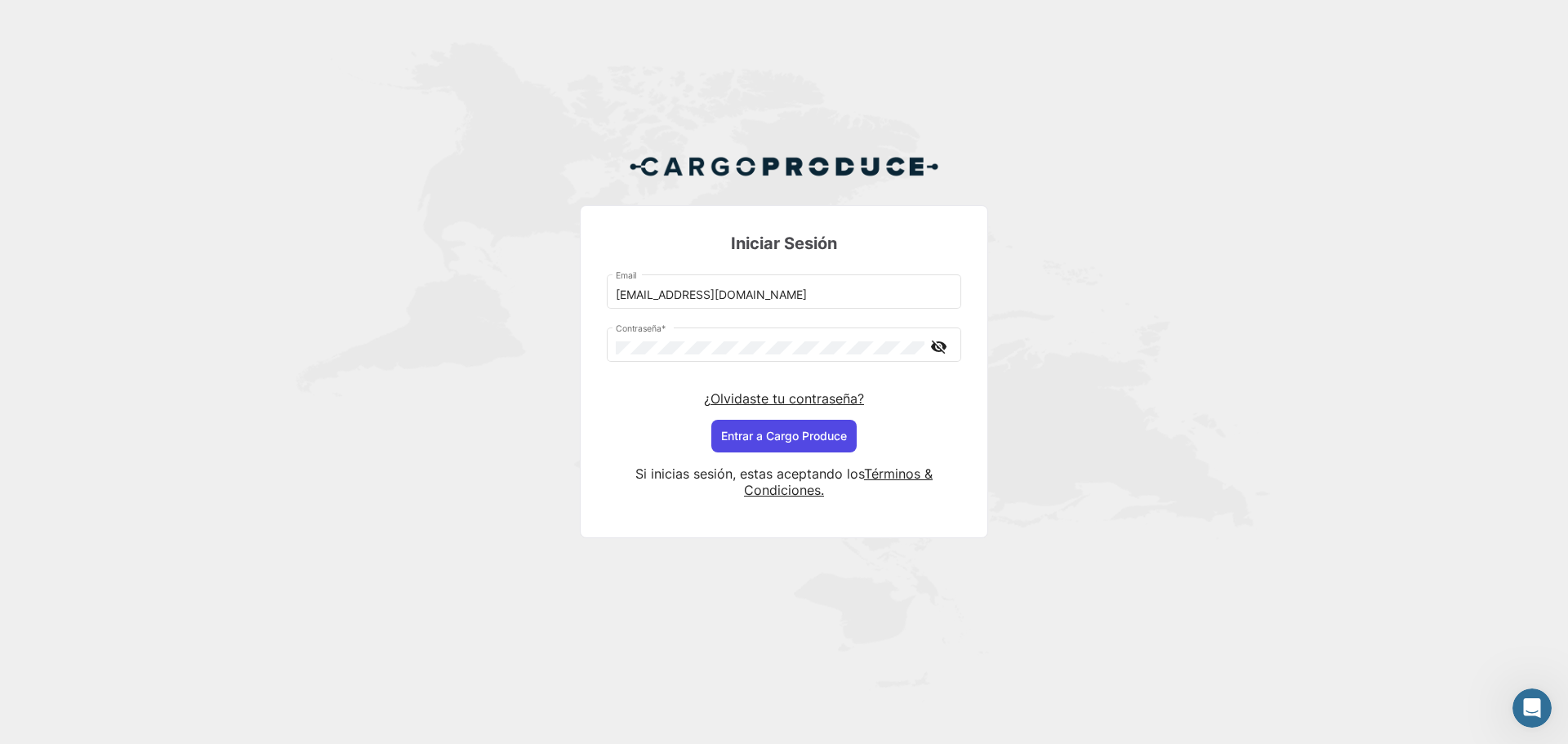
click at [816, 445] on button "Entrar a Cargo Produce" at bounding box center [784, 436] width 145 height 33
